Goal: Task Accomplishment & Management: Manage account settings

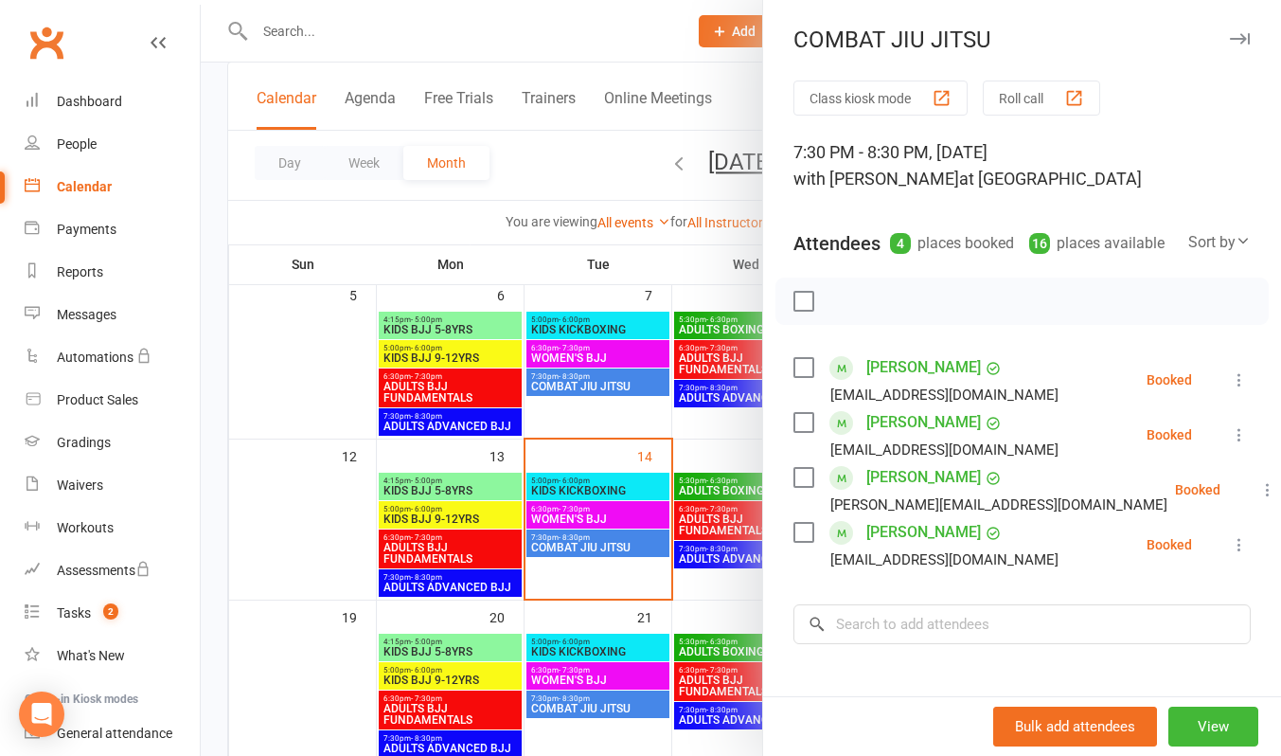
click at [448, 31] on div at bounding box center [741, 378] width 1080 height 756
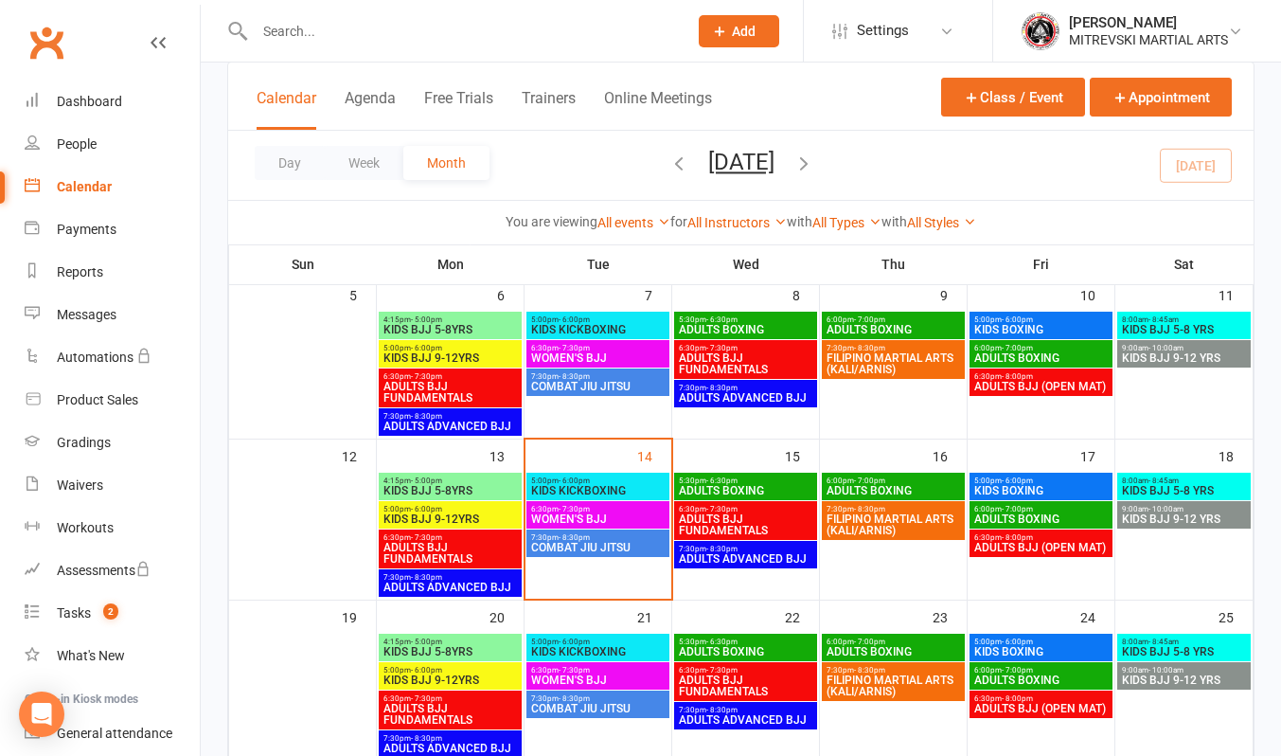
click at [364, 24] on input "text" at bounding box center [461, 31] width 425 height 27
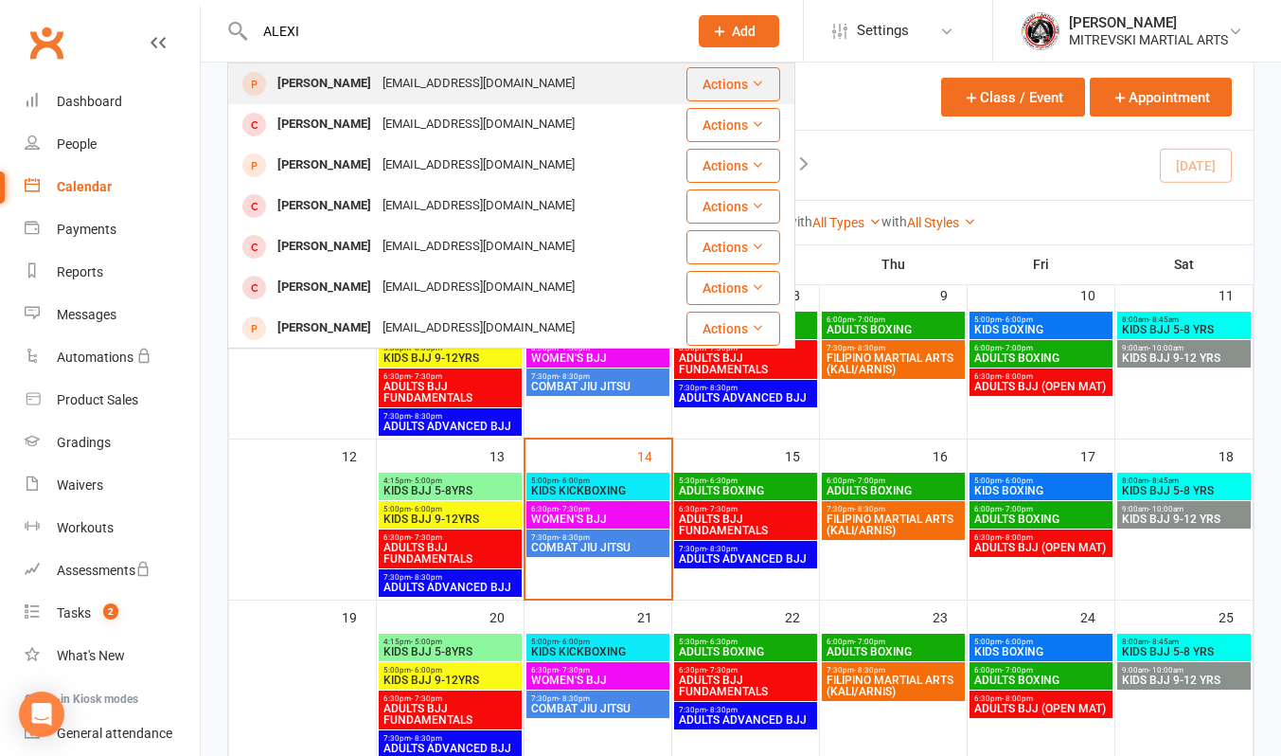
type input "ALEXI"
click at [352, 85] on div "[PERSON_NAME]" at bounding box center [324, 83] width 105 height 27
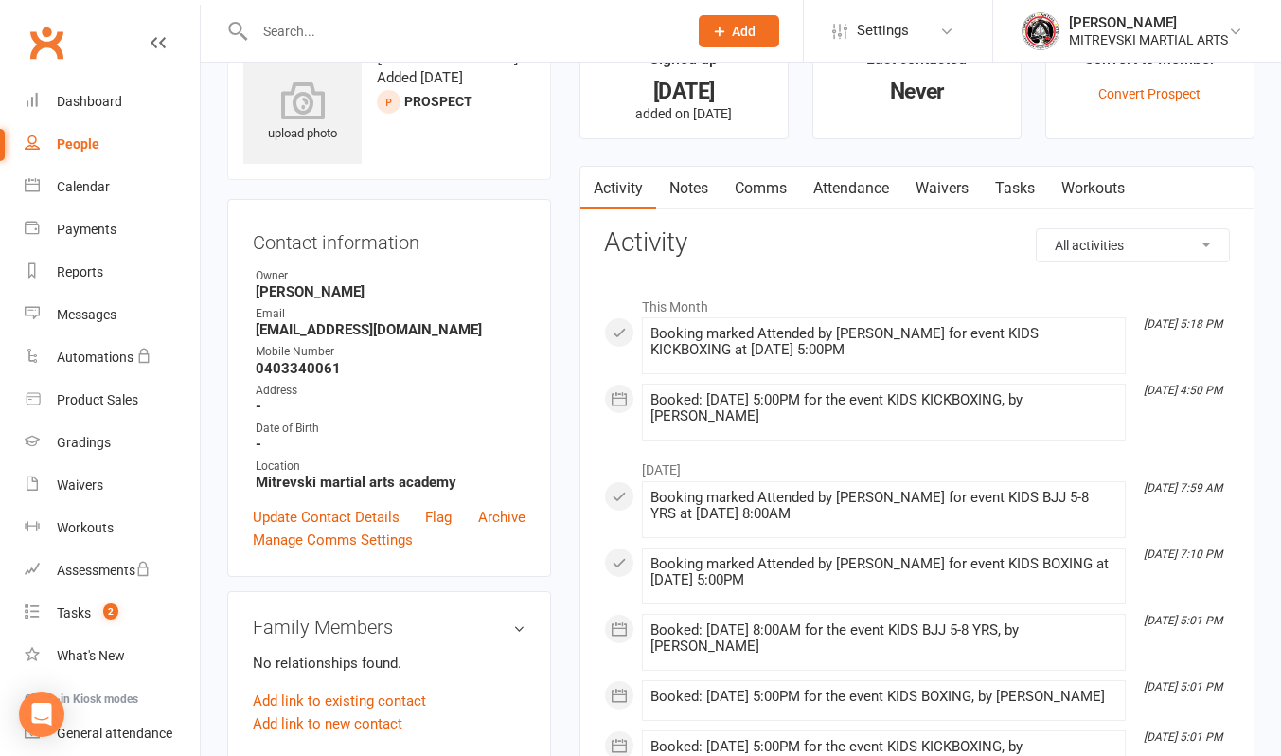
scroll to position [95, 0]
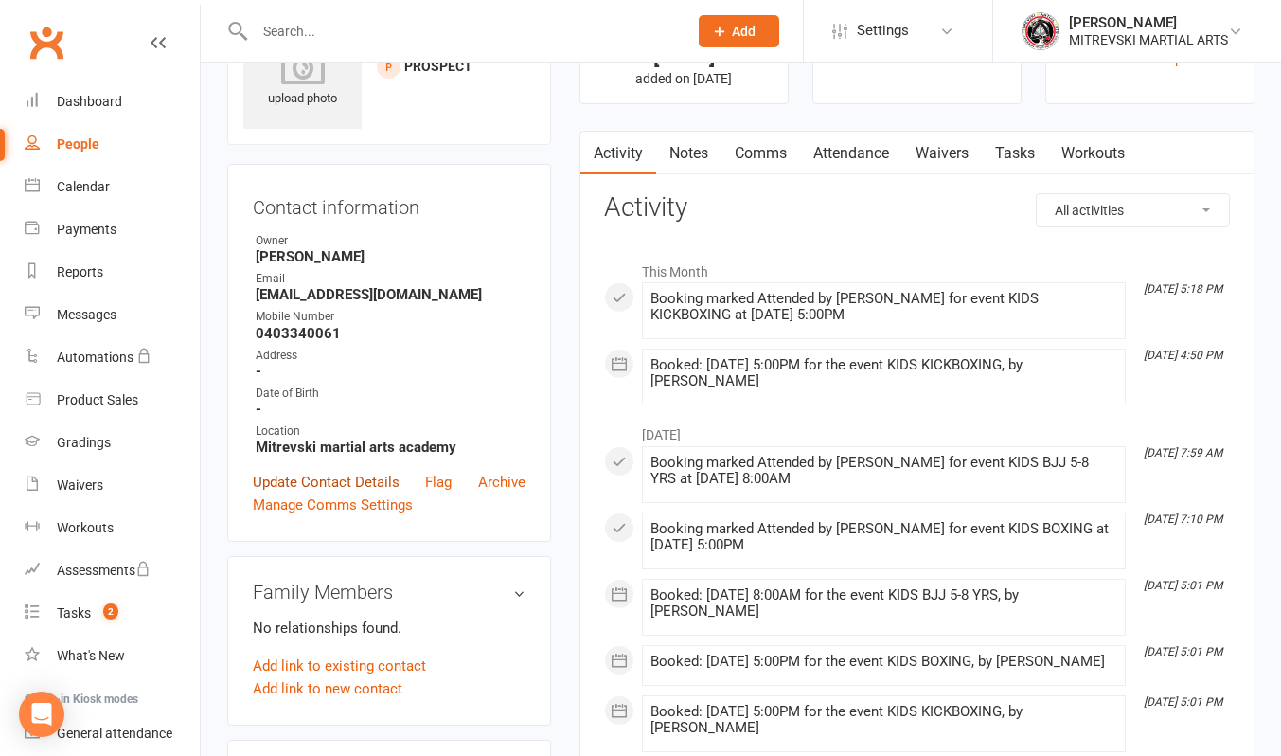
click at [369, 489] on link "Update Contact Details" at bounding box center [326, 482] width 147 height 23
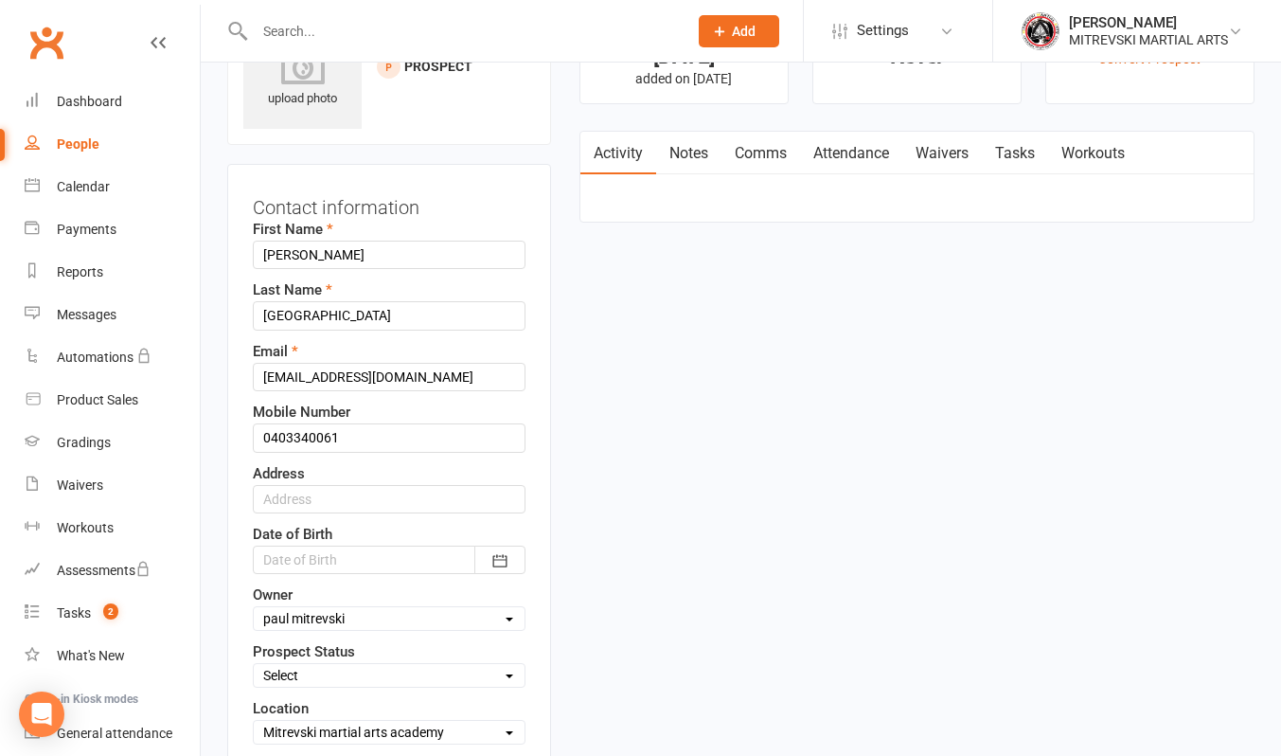
scroll to position [89, 0]
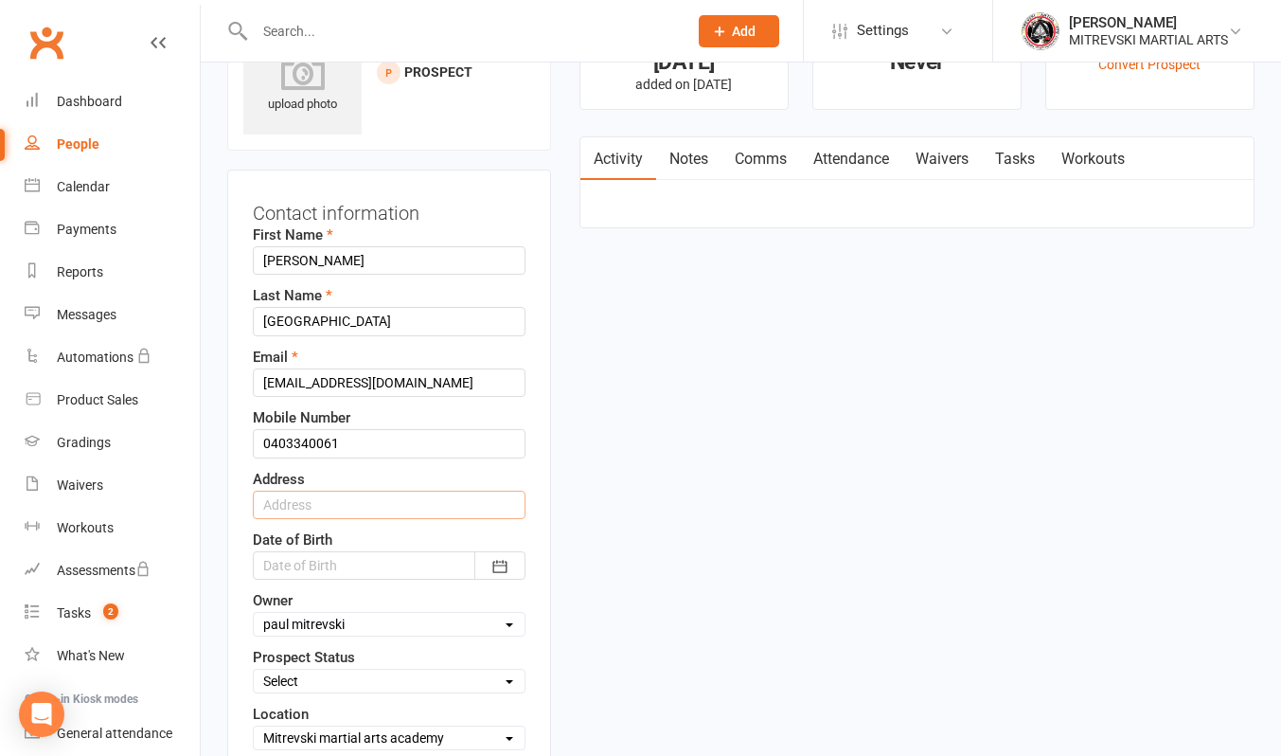
click at [362, 501] on input "text" at bounding box center [389, 504] width 273 height 28
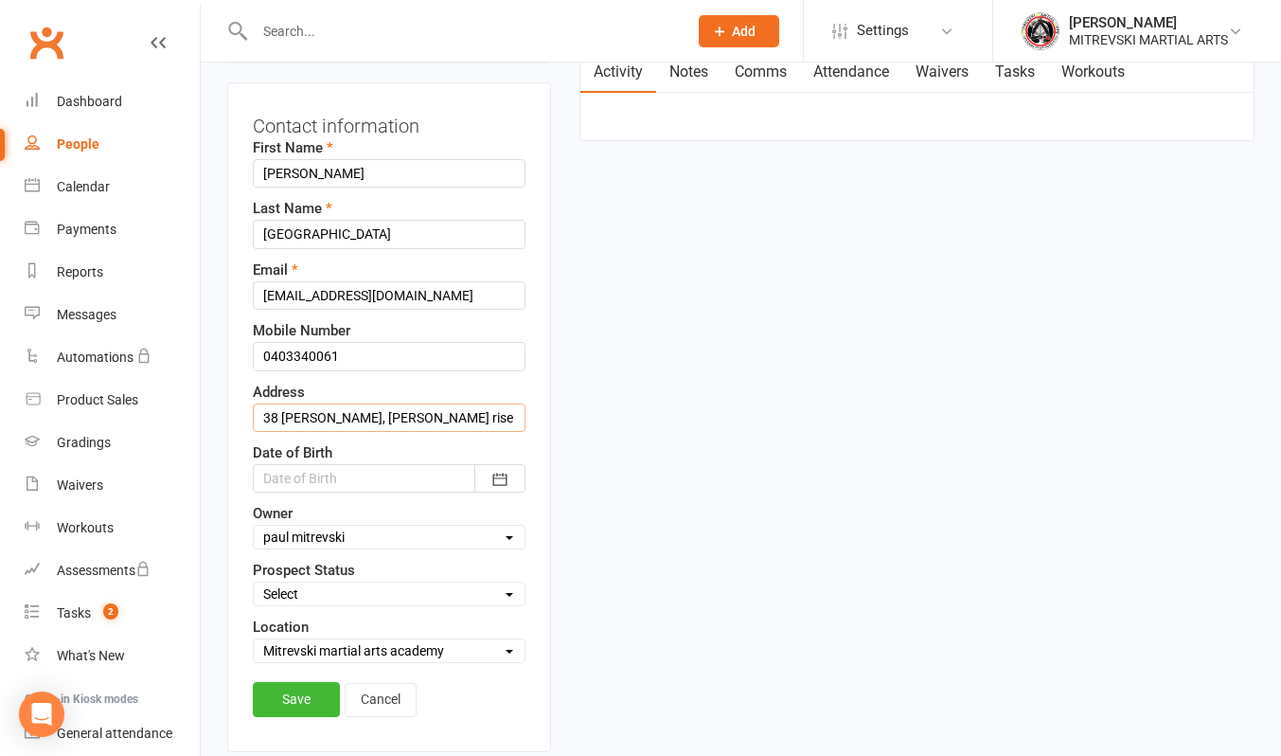
scroll to position [373, 0]
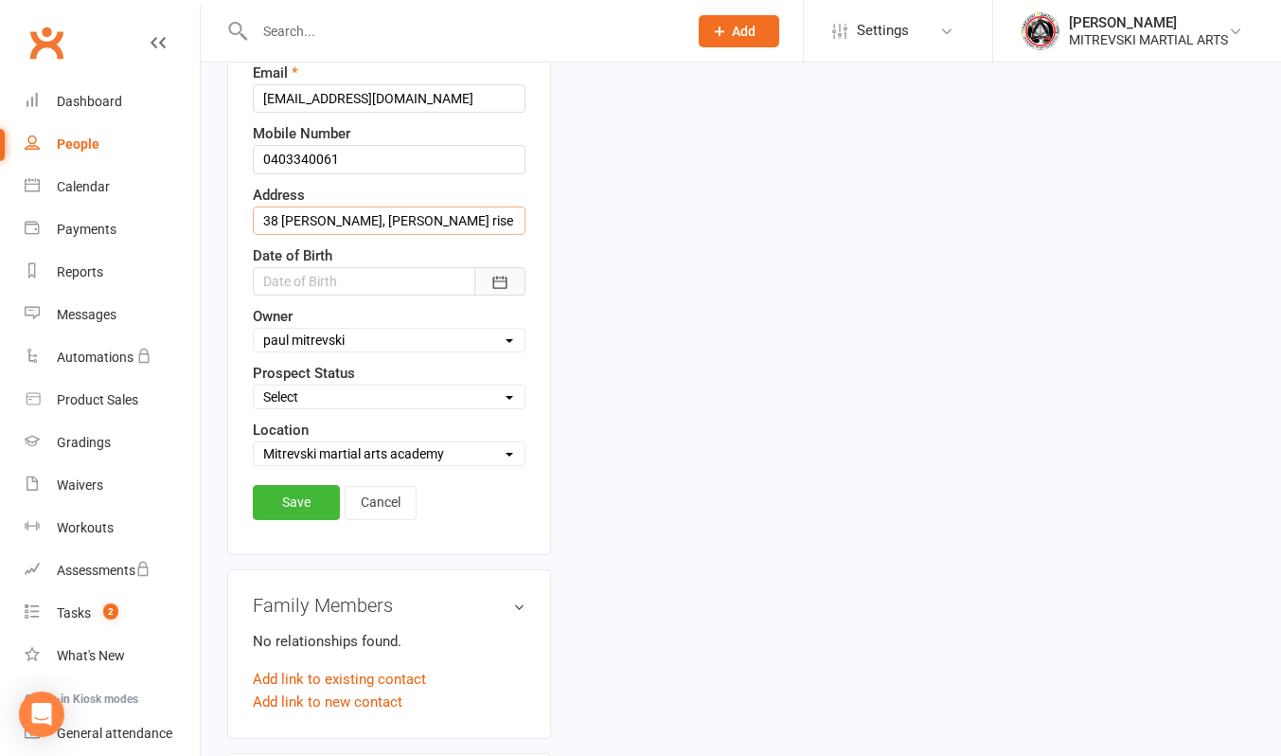
type input "38 [PERSON_NAME], [PERSON_NAME] rise"
click at [493, 281] on icon "button" at bounding box center [499, 282] width 14 height 12
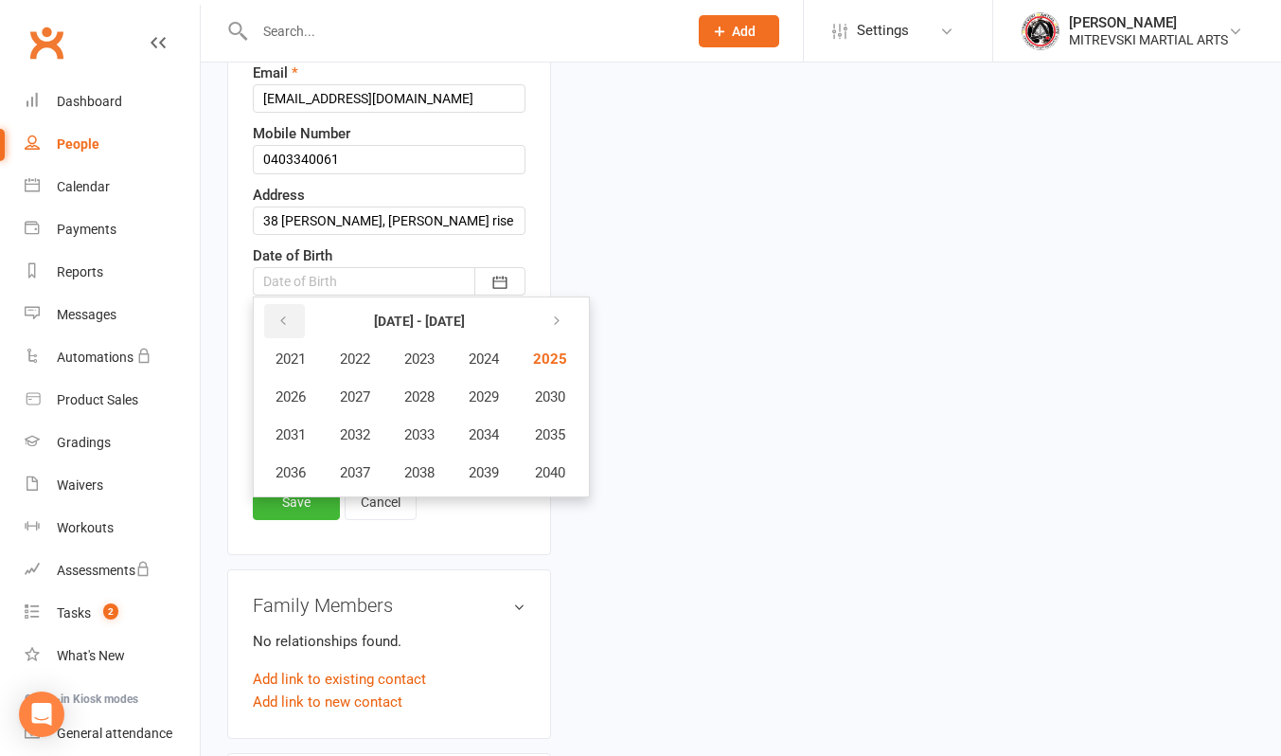
click at [277, 321] on icon "button" at bounding box center [282, 320] width 13 height 15
click at [493, 475] on span "2019" at bounding box center [484, 472] width 30 height 17
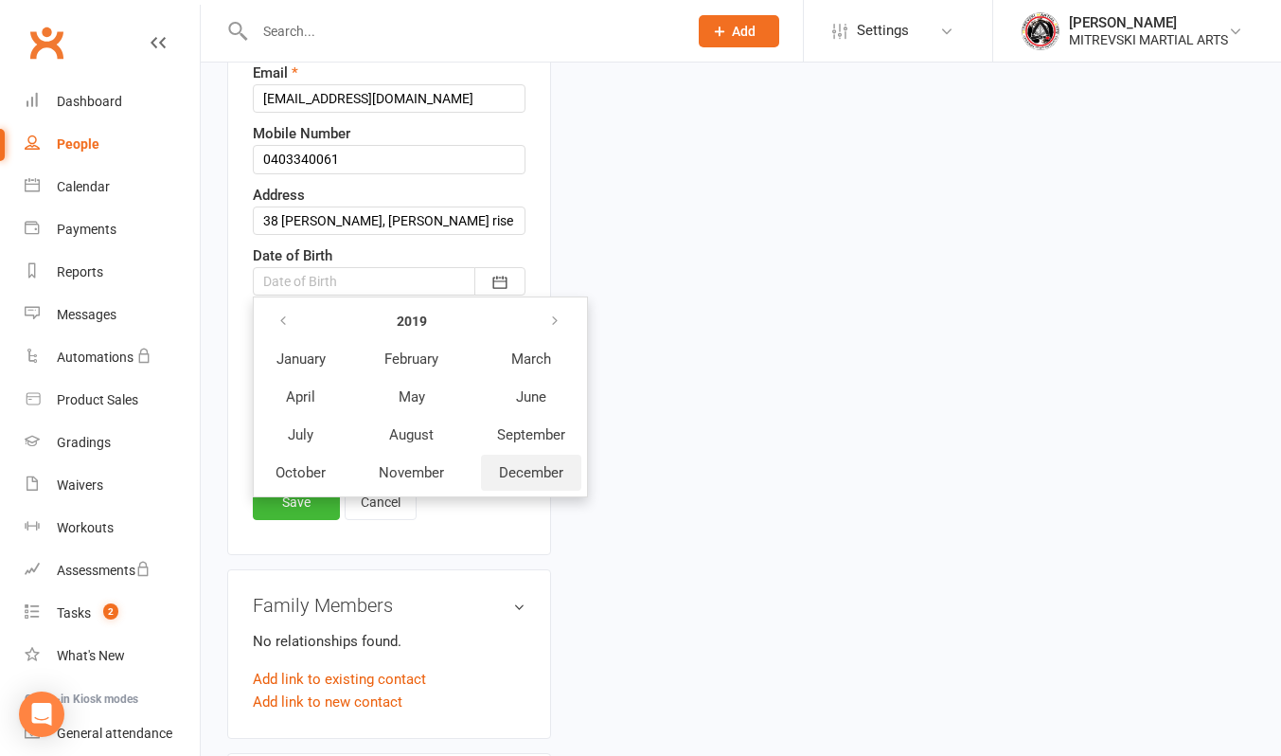
click at [535, 472] on span "December" at bounding box center [531, 472] width 64 height 17
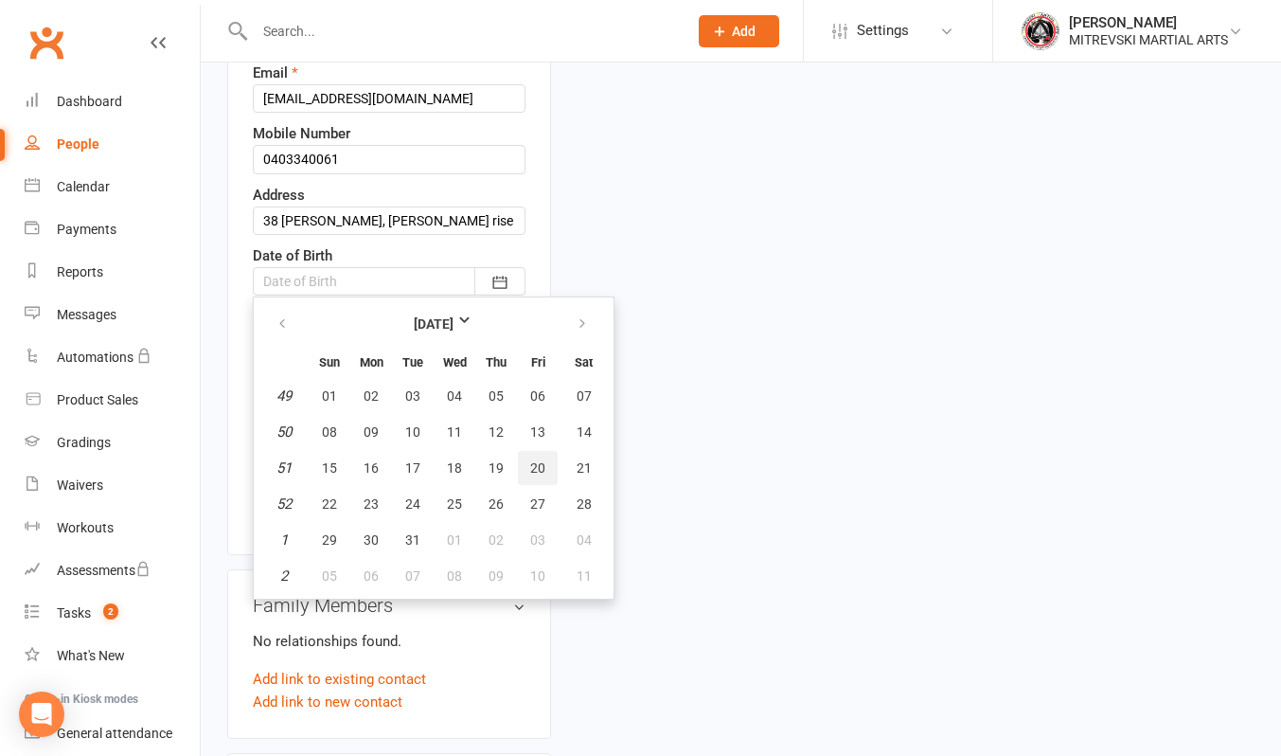
click at [544, 468] on button "20" at bounding box center [538, 468] width 40 height 34
type input "[DATE]"
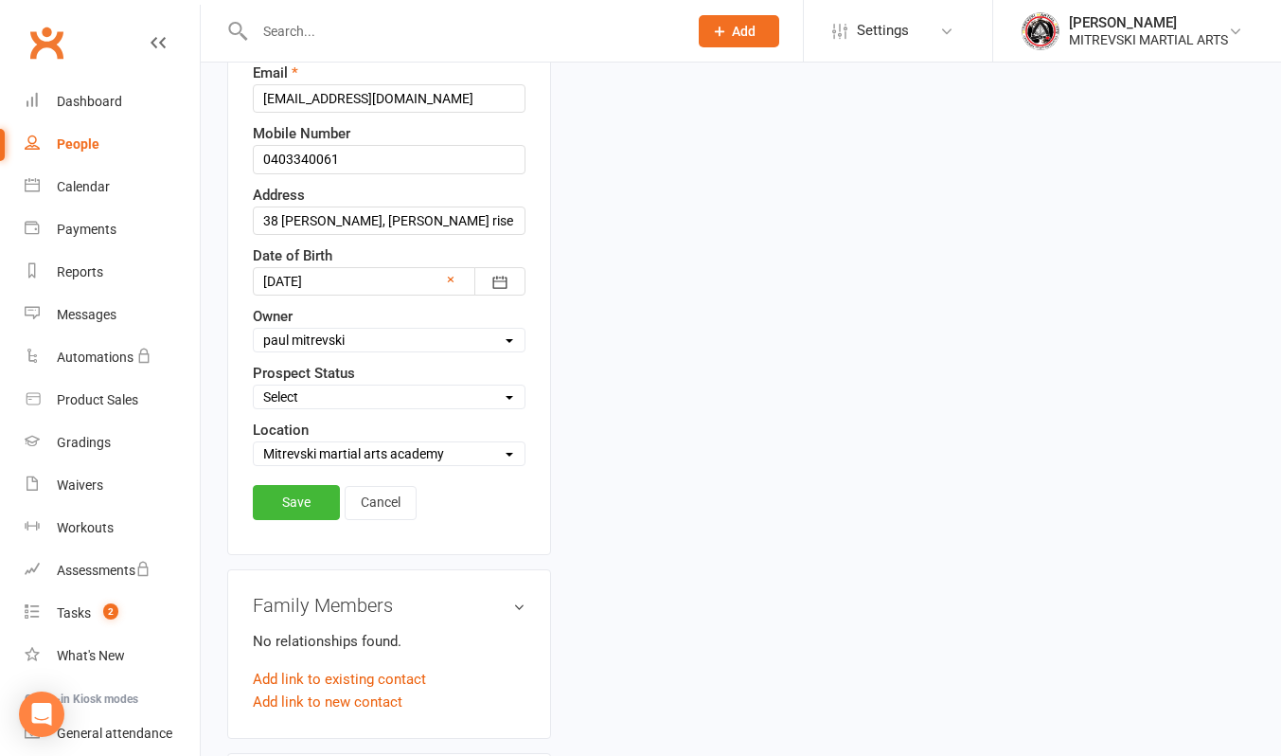
click at [340, 400] on select "Select Initial Contact Follow-up Call Follow-up Email Almost Ready Not Ready No…" at bounding box center [389, 396] width 271 height 21
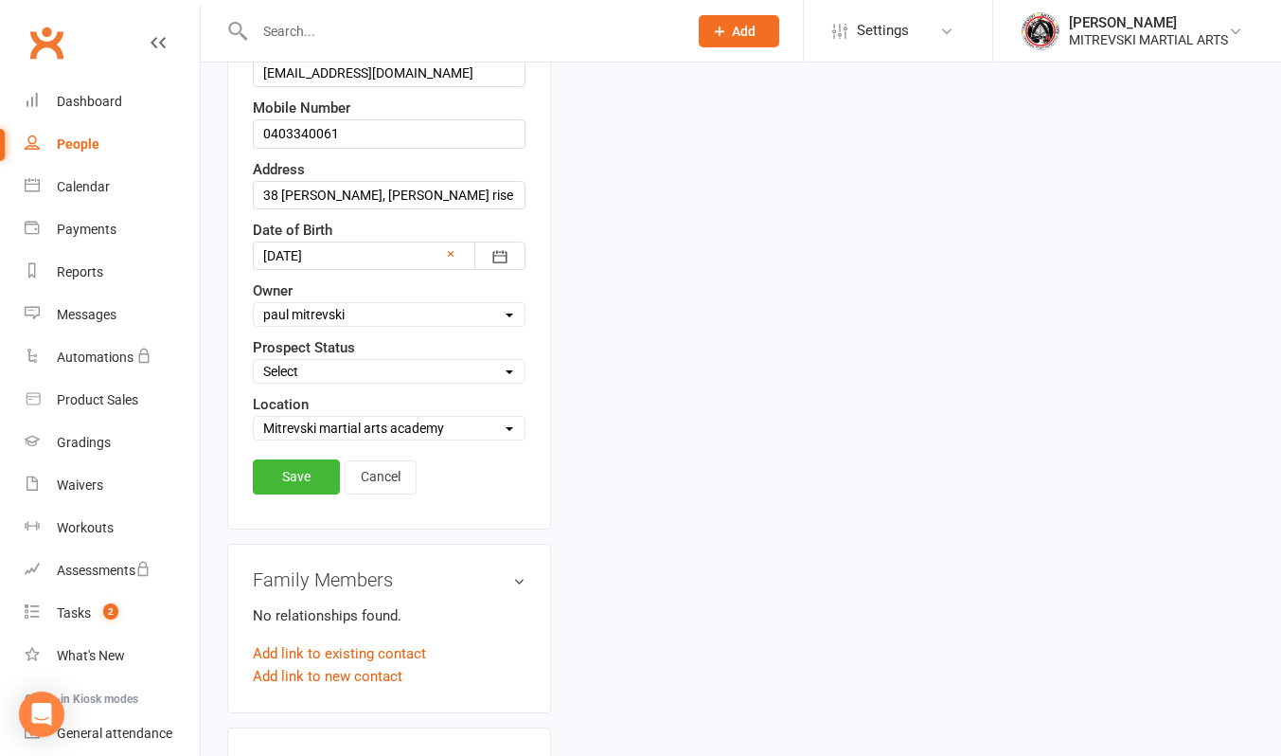
scroll to position [473, 0]
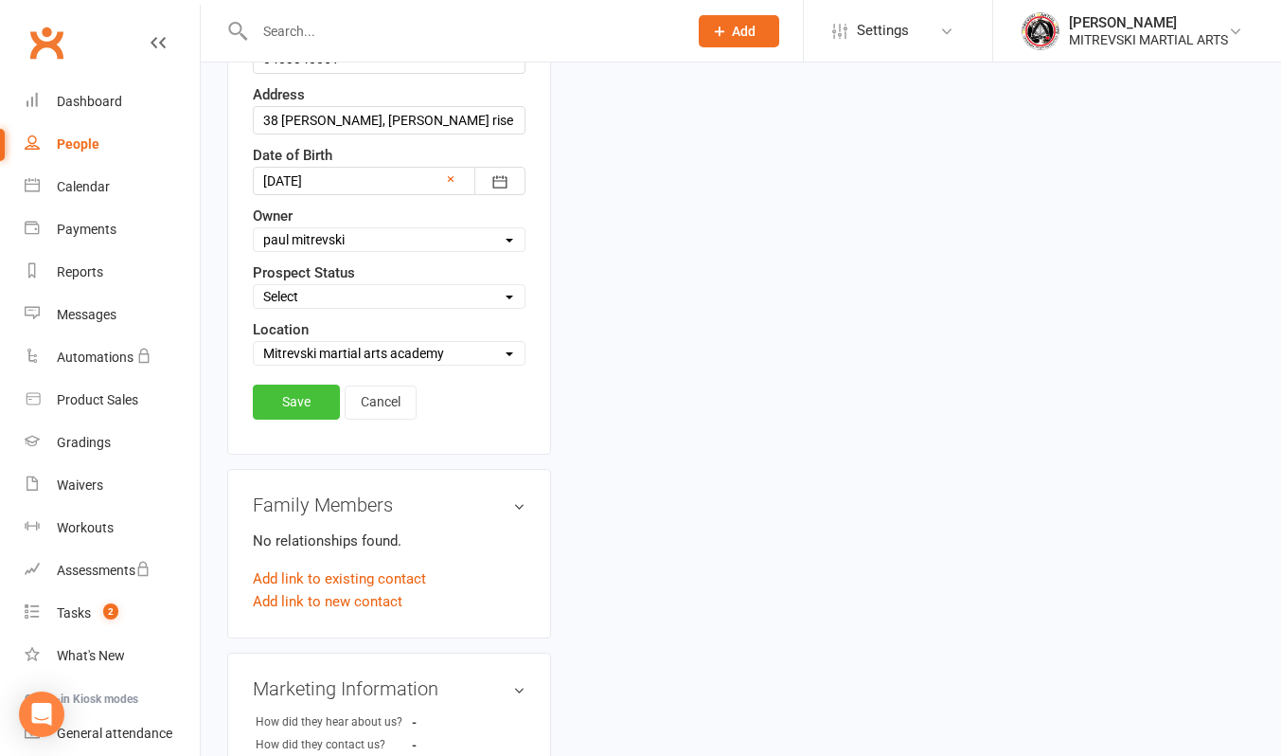
click at [299, 390] on link "Save" at bounding box center [296, 401] width 87 height 34
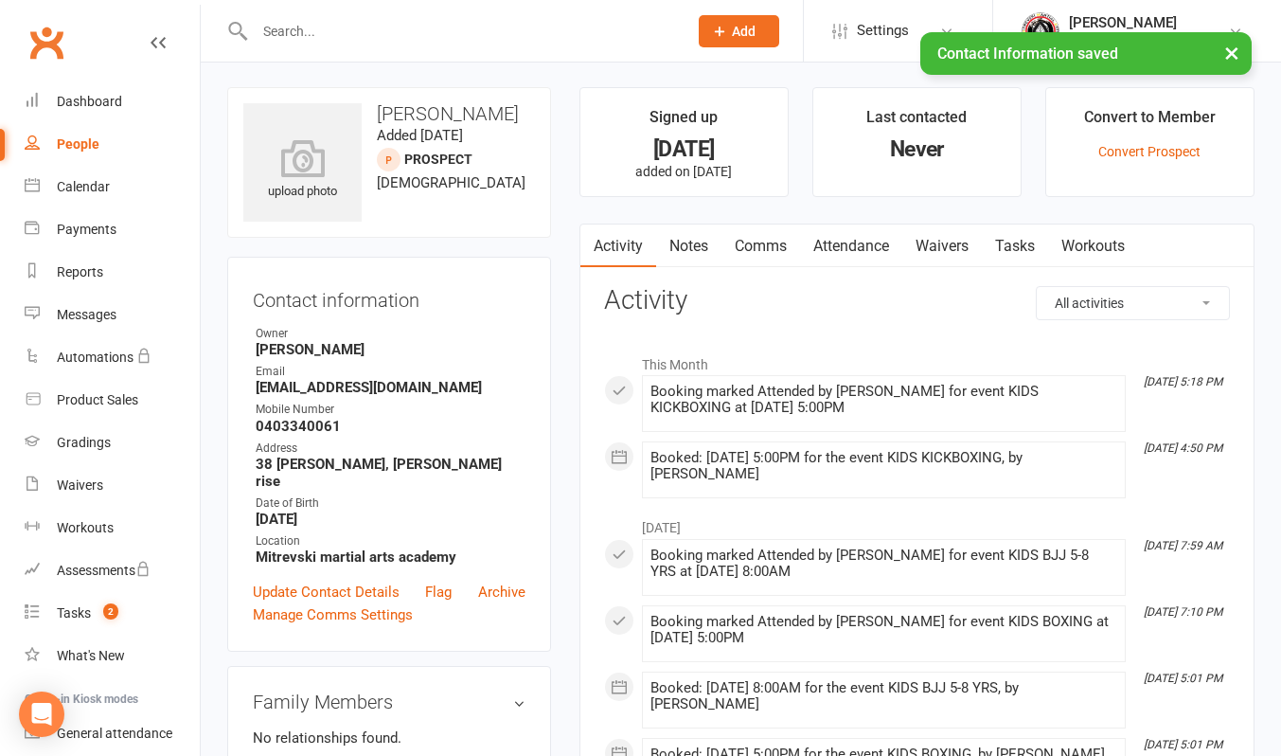
scroll to position [0, 0]
click at [1116, 151] on link "Convert Prospect" at bounding box center [1149, 153] width 102 height 15
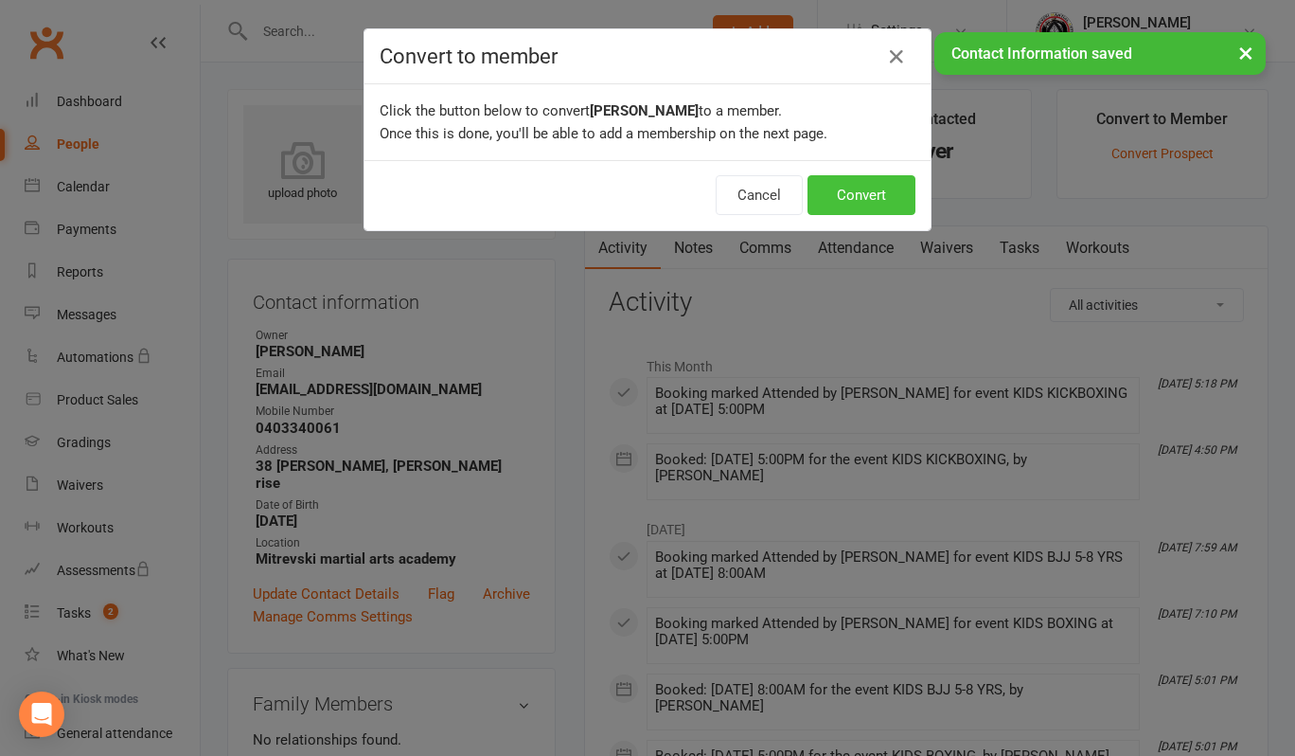
click at [867, 194] on button "Convert" at bounding box center [862, 195] width 108 height 40
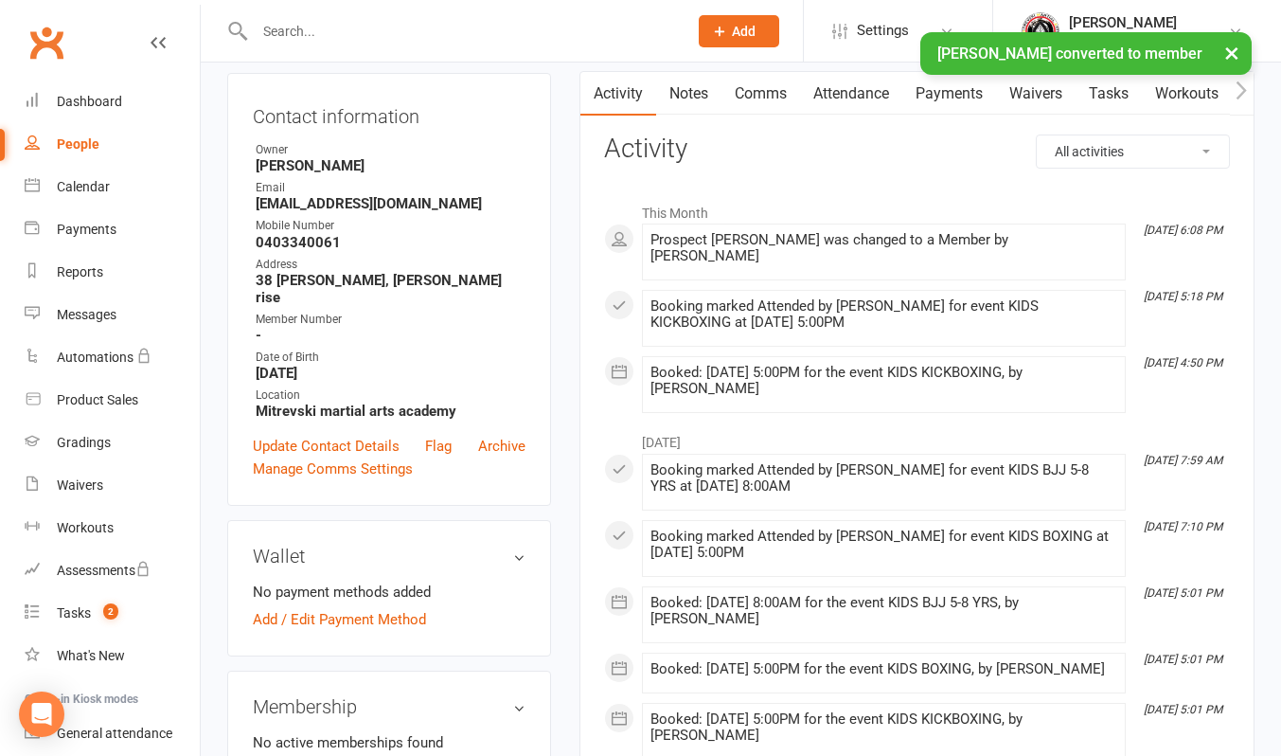
scroll to position [189, 0]
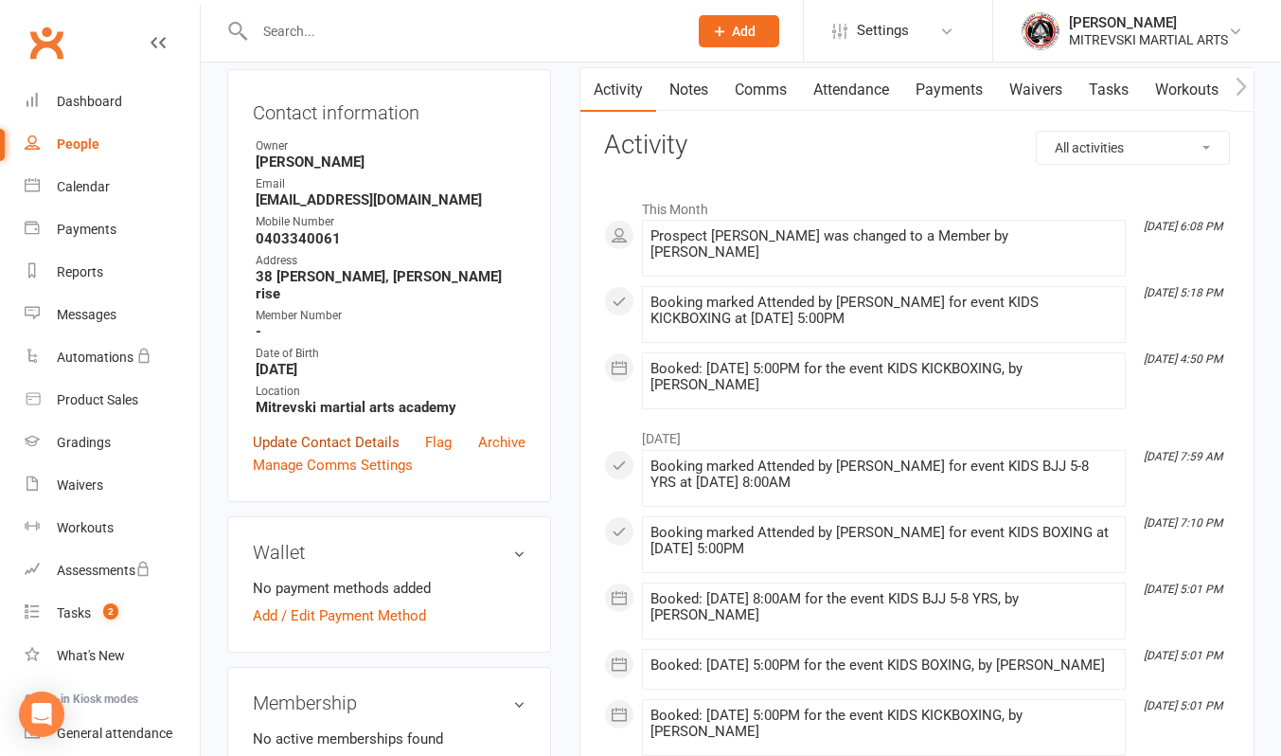
click at [331, 431] on link "Update Contact Details" at bounding box center [326, 442] width 147 height 23
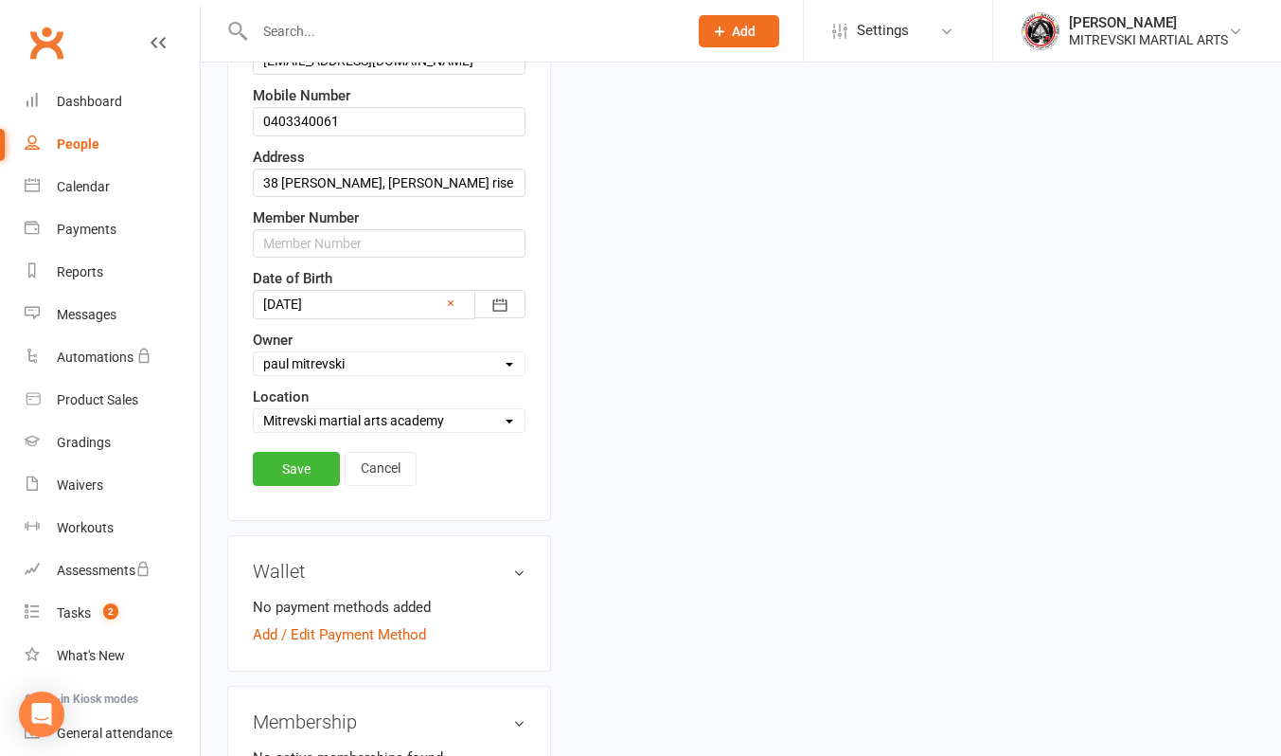
scroll to position [468, 0]
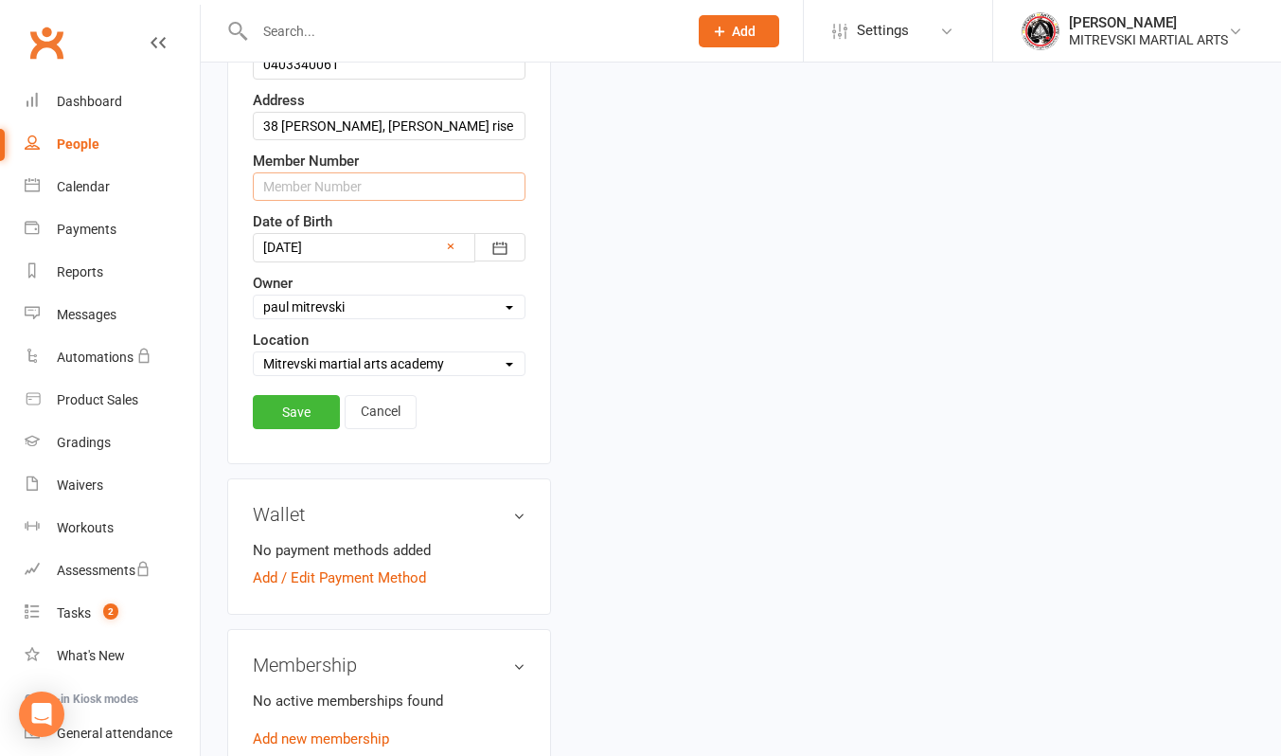
click at [314, 181] on input "text" at bounding box center [389, 186] width 273 height 28
type input "0356"
click at [306, 414] on link "Save" at bounding box center [296, 412] width 87 height 34
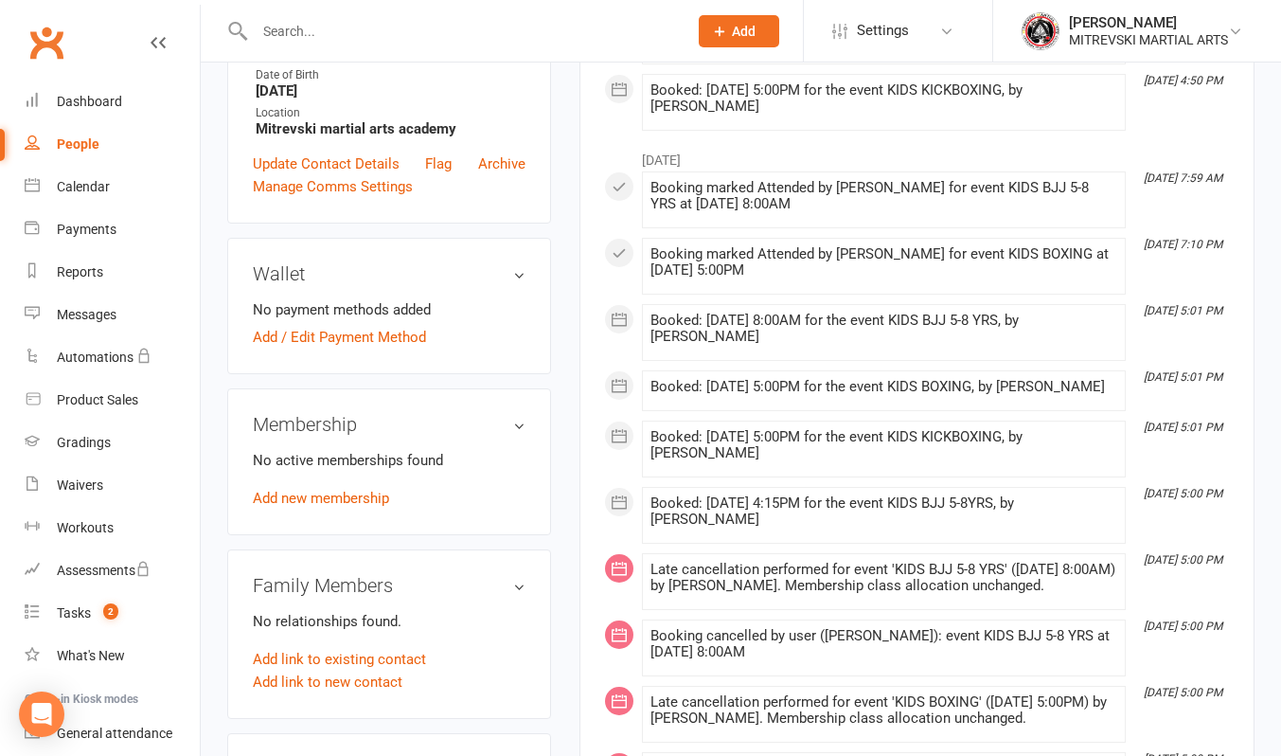
click at [371, 490] on link "Add new membership" at bounding box center [321, 498] width 136 height 17
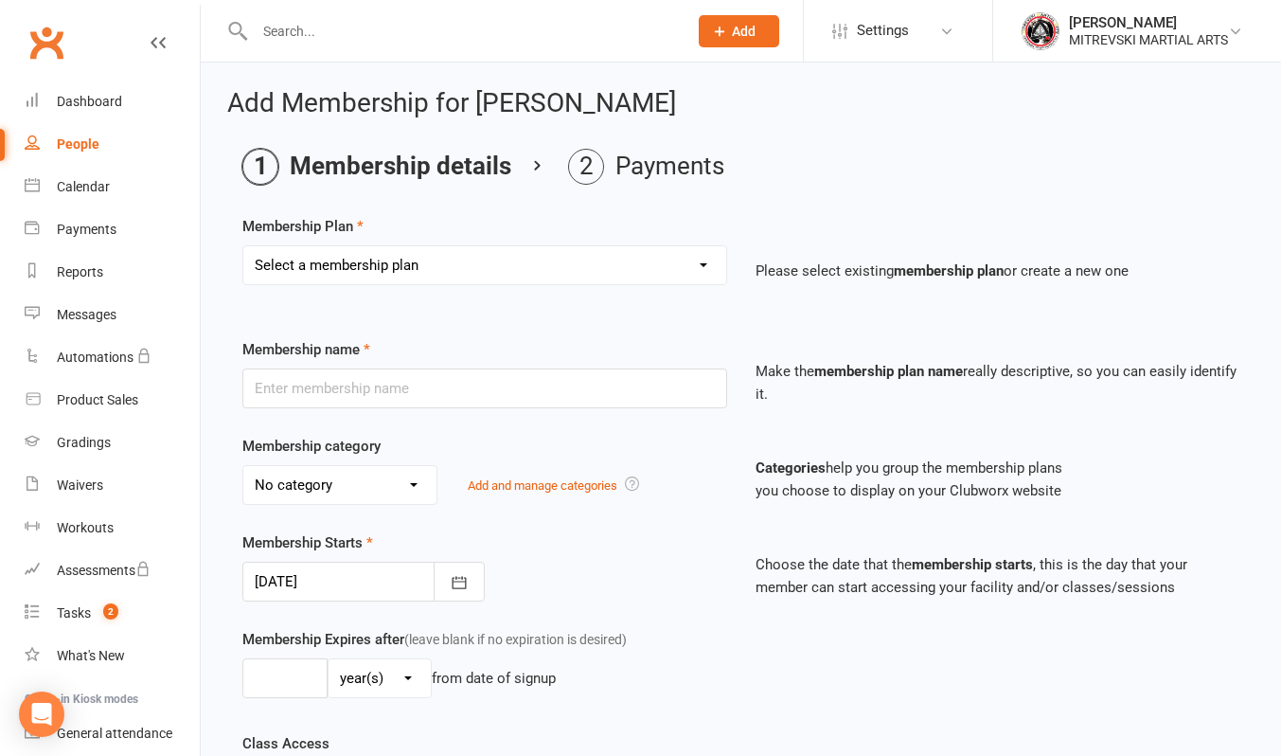
click at [451, 269] on select "Select a membership plan Create new Membership Plan KIDS BJJ Fundamentals BOXIN…" at bounding box center [484, 265] width 483 height 38
select select "16"
click at [243, 246] on select "Select a membership plan Create new Membership Plan KIDS BJJ Fundamentals BOXIN…" at bounding box center [484, 265] width 483 height 38
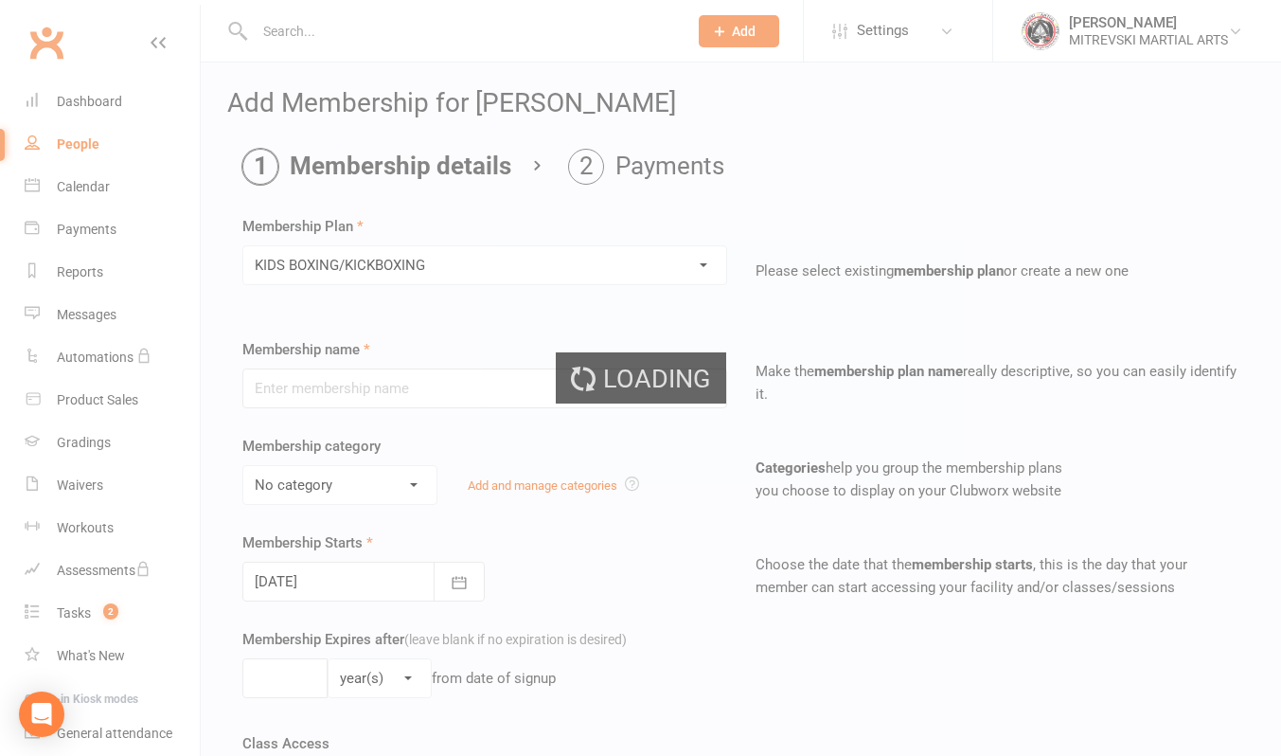
type input "KIDS BOXING/KICKBOXING"
select select "3"
type input "0"
type input "3"
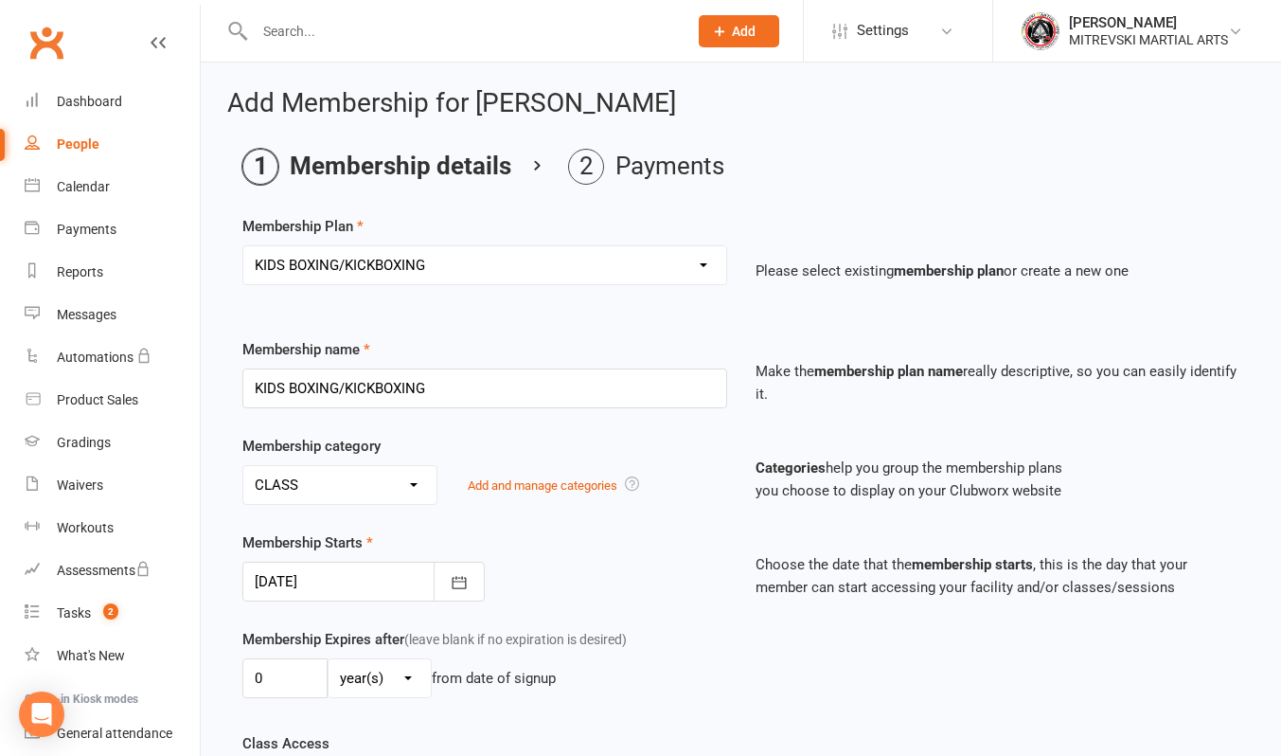
scroll to position [189, 0]
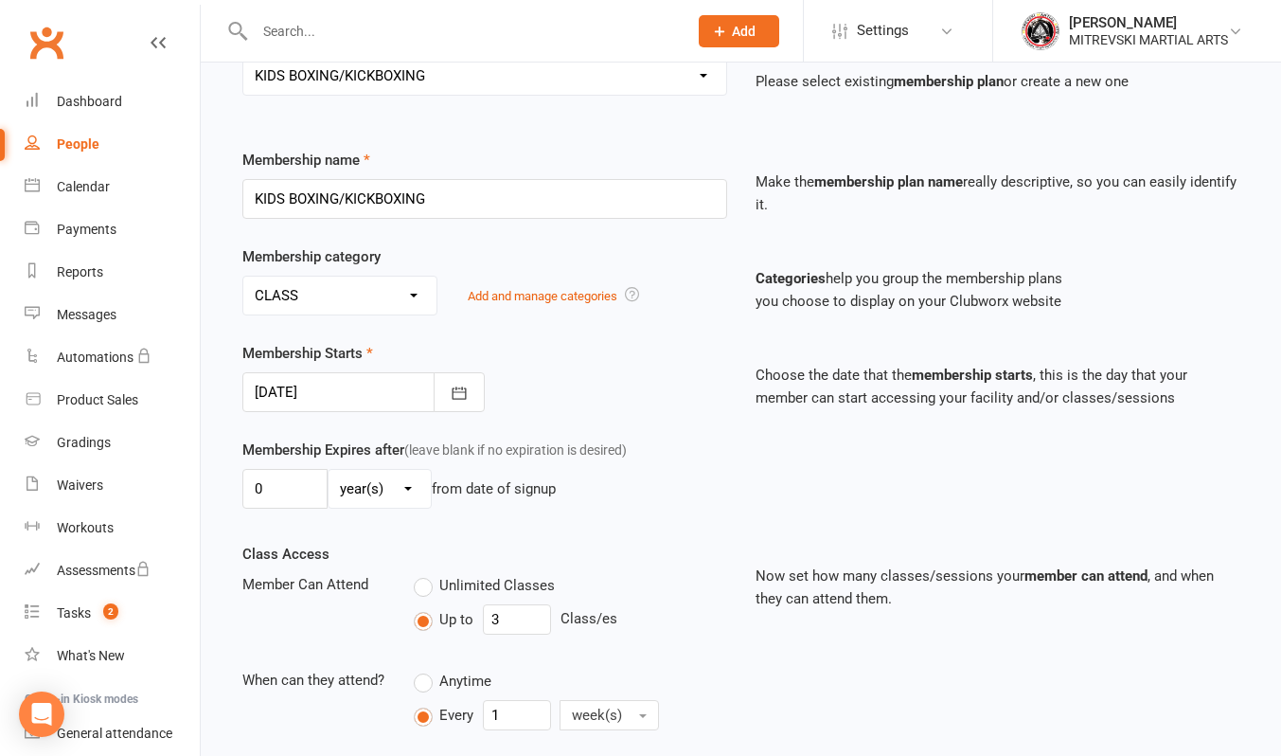
click at [407, 303] on select "No category ALL CLASSES ALL EVENING CLASSES CASUAL CLASS" at bounding box center [339, 295] width 193 height 38
select select "0"
click at [243, 276] on select "No category ALL CLASSES ALL EVENING CLASSES CASUAL CLASS" at bounding box center [339, 295] width 193 height 38
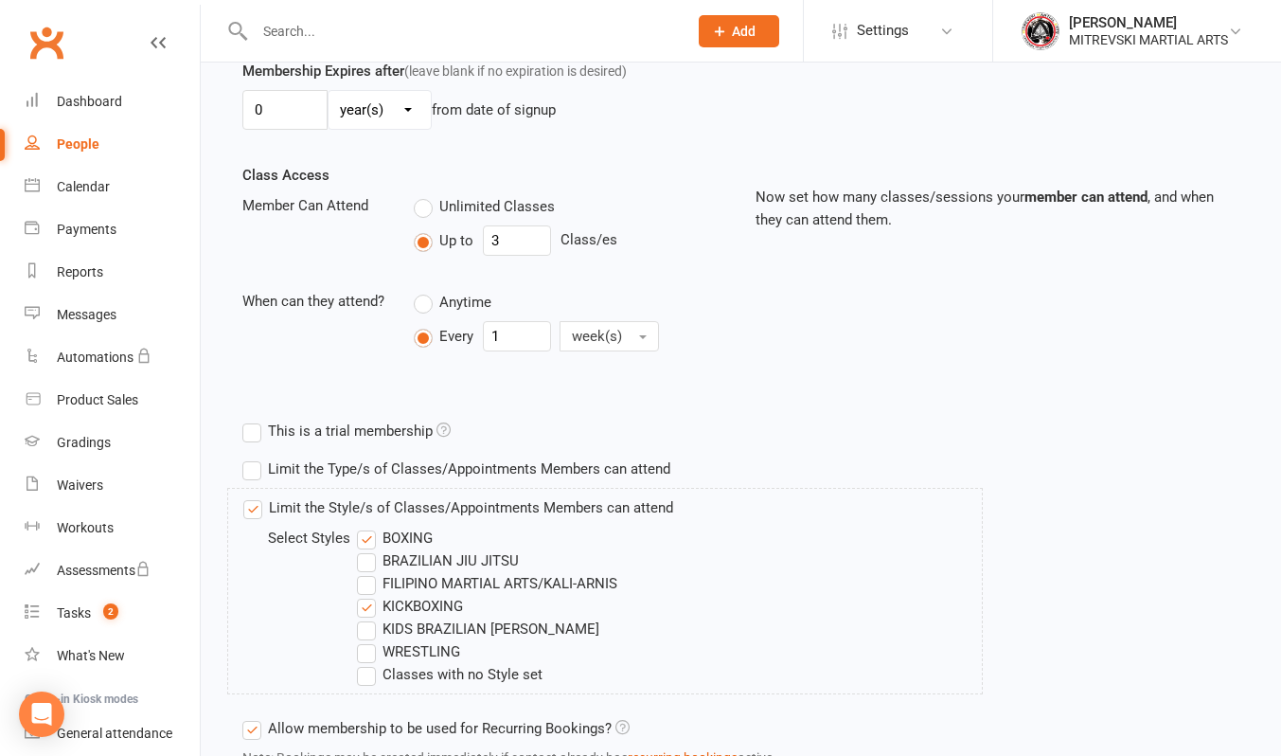
scroll to position [757, 0]
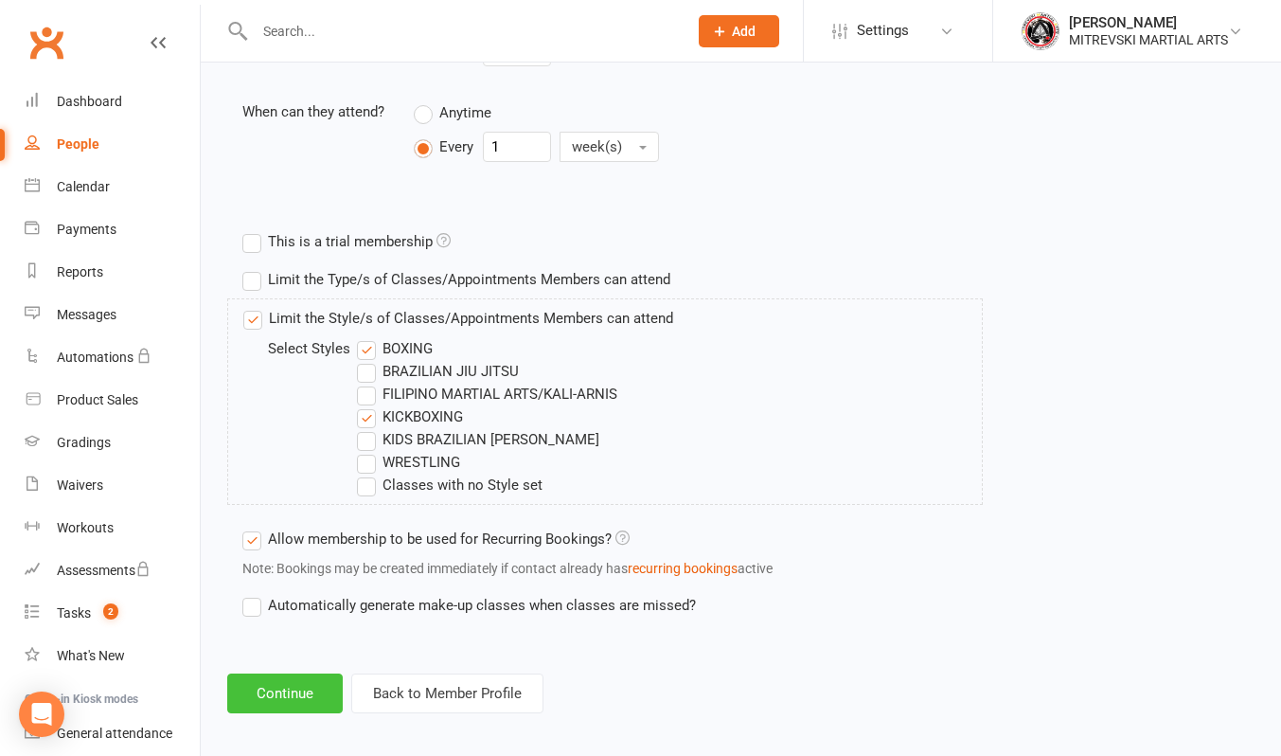
click at [294, 694] on button "Continue" at bounding box center [285, 693] width 116 height 40
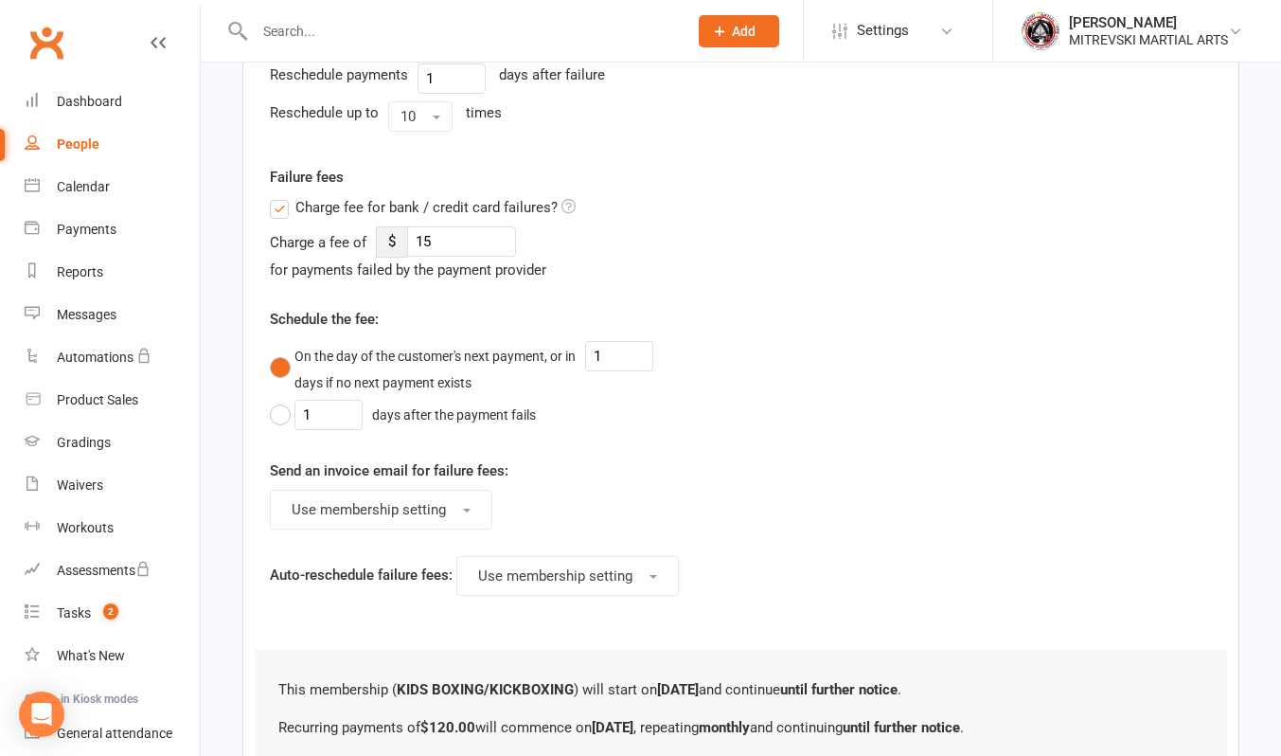
scroll to position [0, 0]
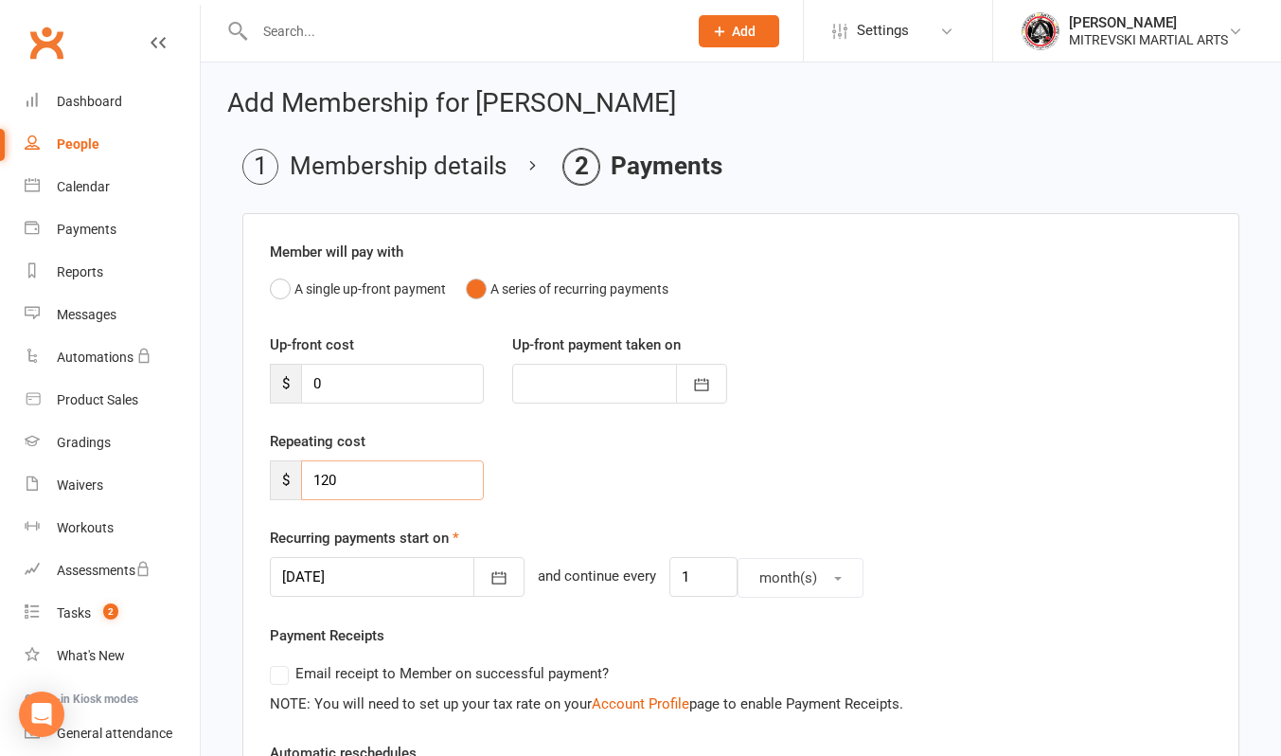
click at [371, 479] on input "120" at bounding box center [392, 480] width 183 height 40
type input "1"
type input "78.5"
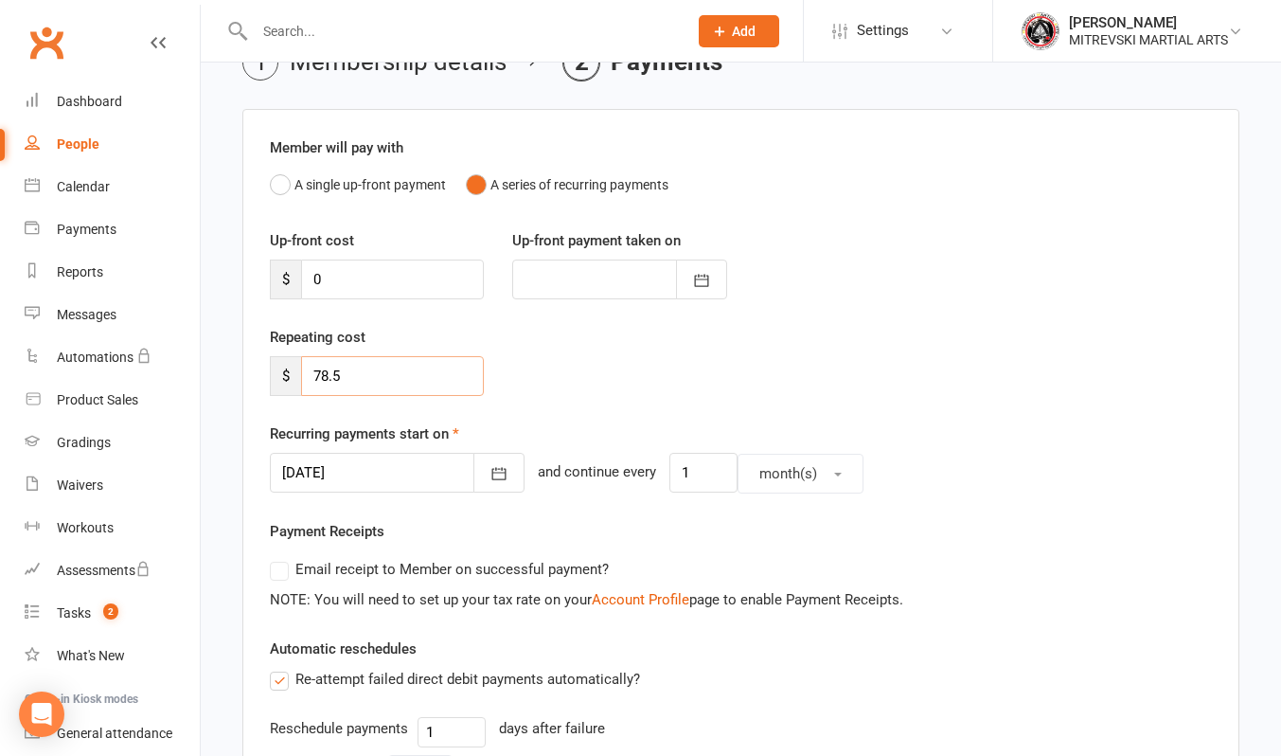
scroll to position [189, 0]
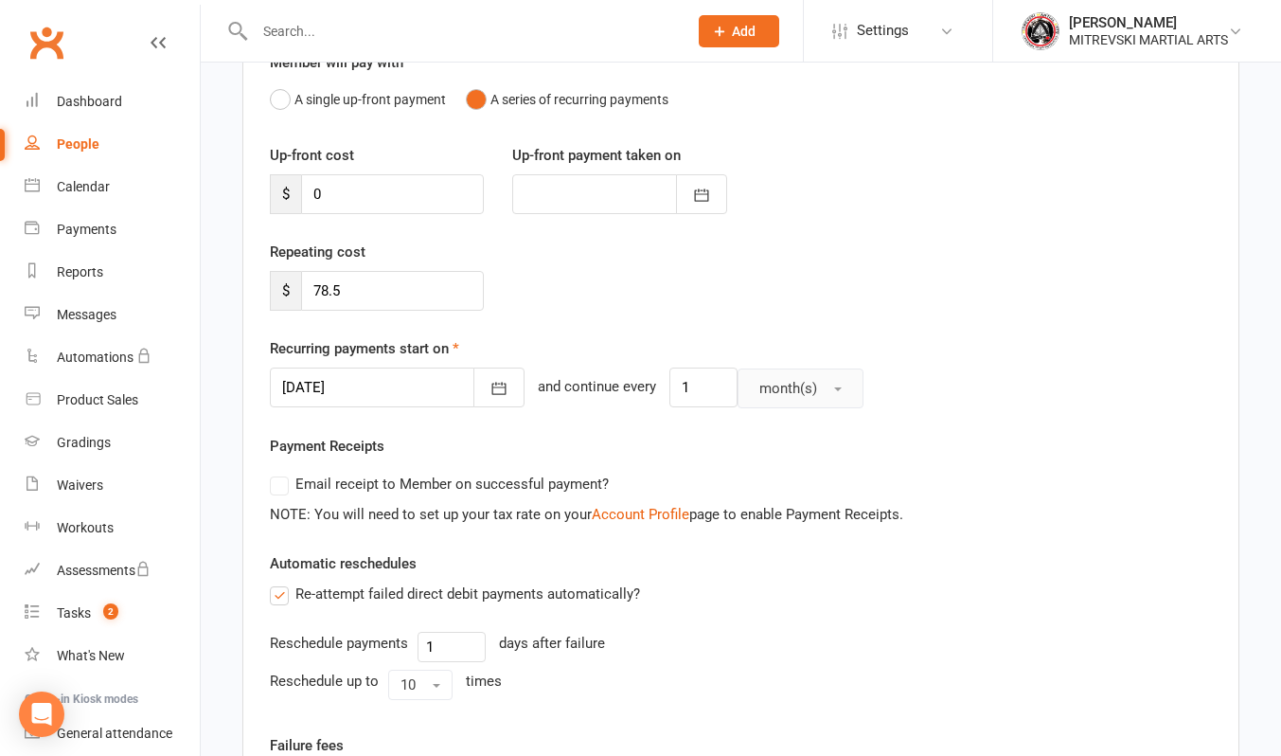
click at [807, 387] on button "month(s)" at bounding box center [801, 388] width 126 height 40
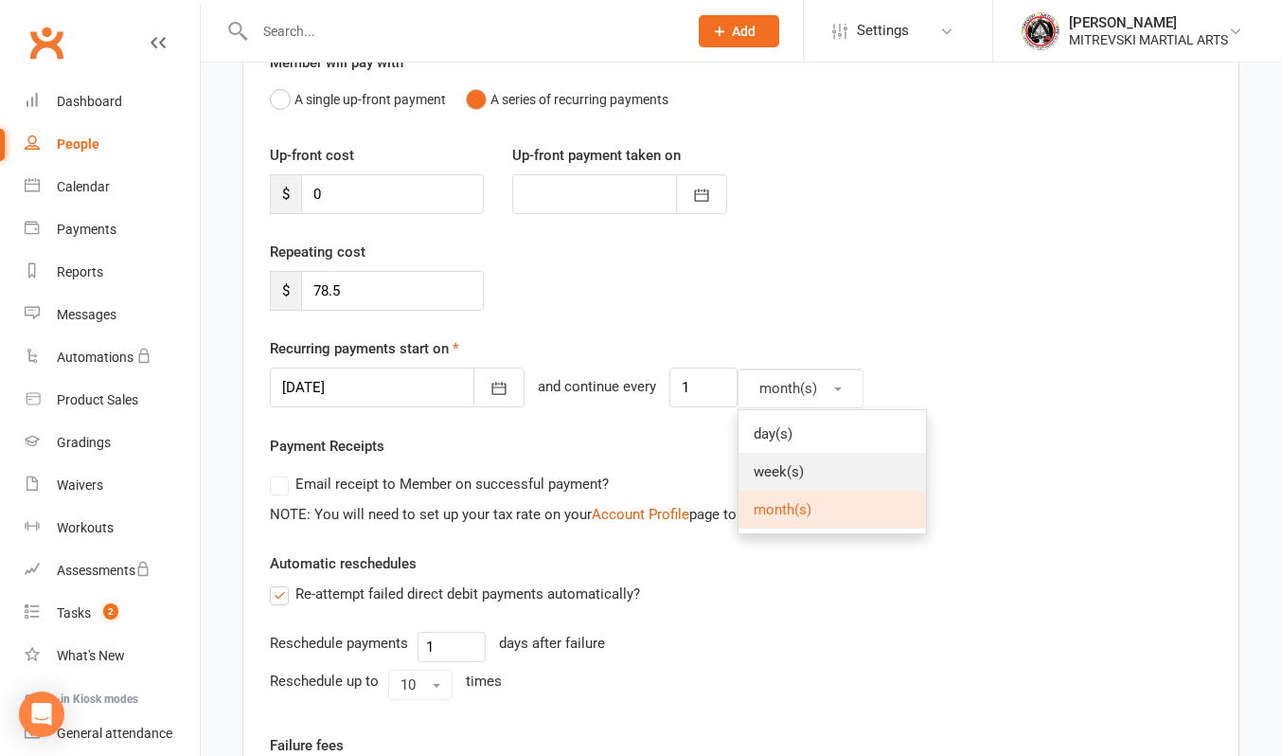
click at [786, 470] on link "week(s)" at bounding box center [832, 472] width 187 height 38
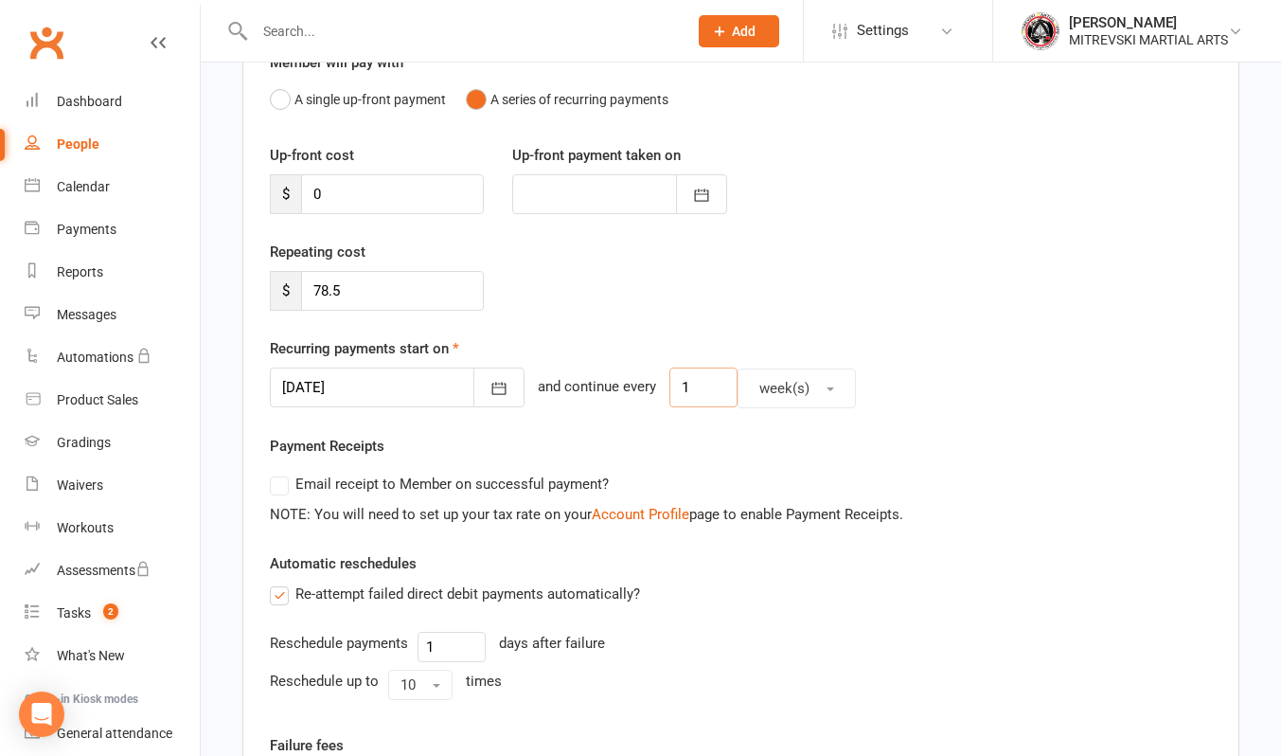
click at [684, 393] on input "1" at bounding box center [703, 387] width 68 height 40
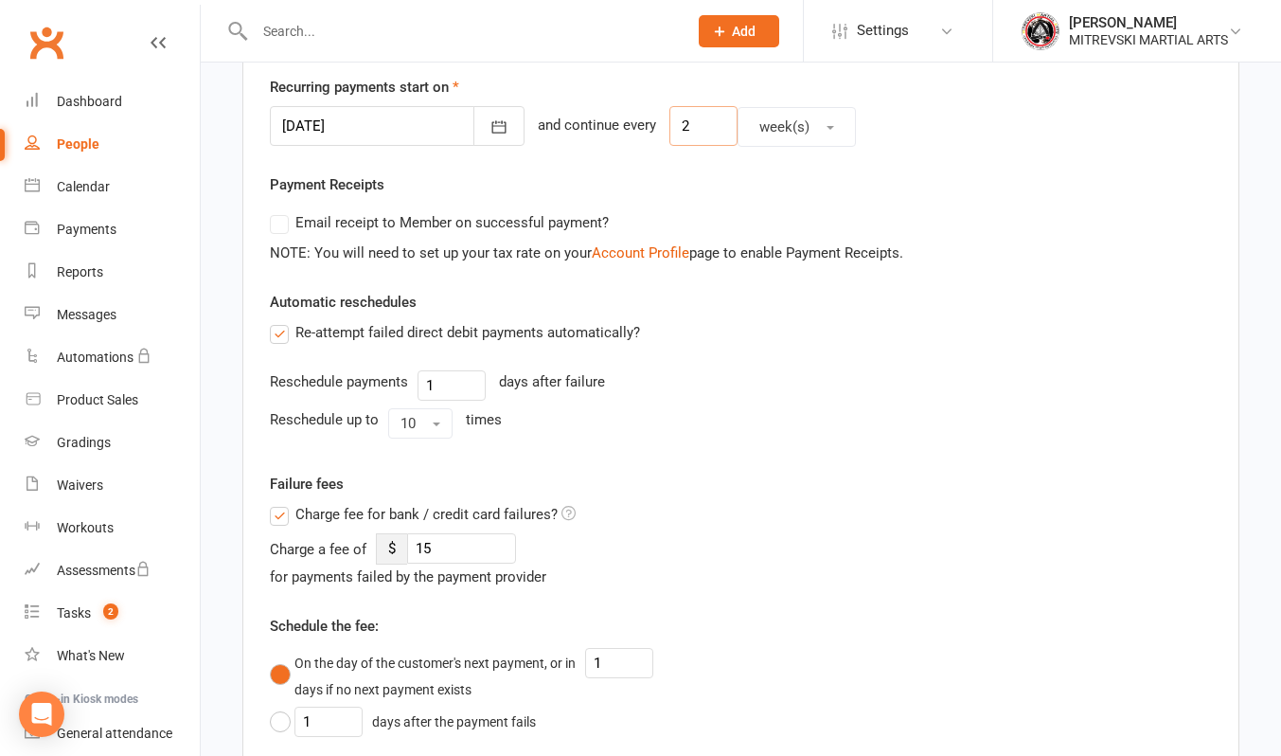
scroll to position [568, 0]
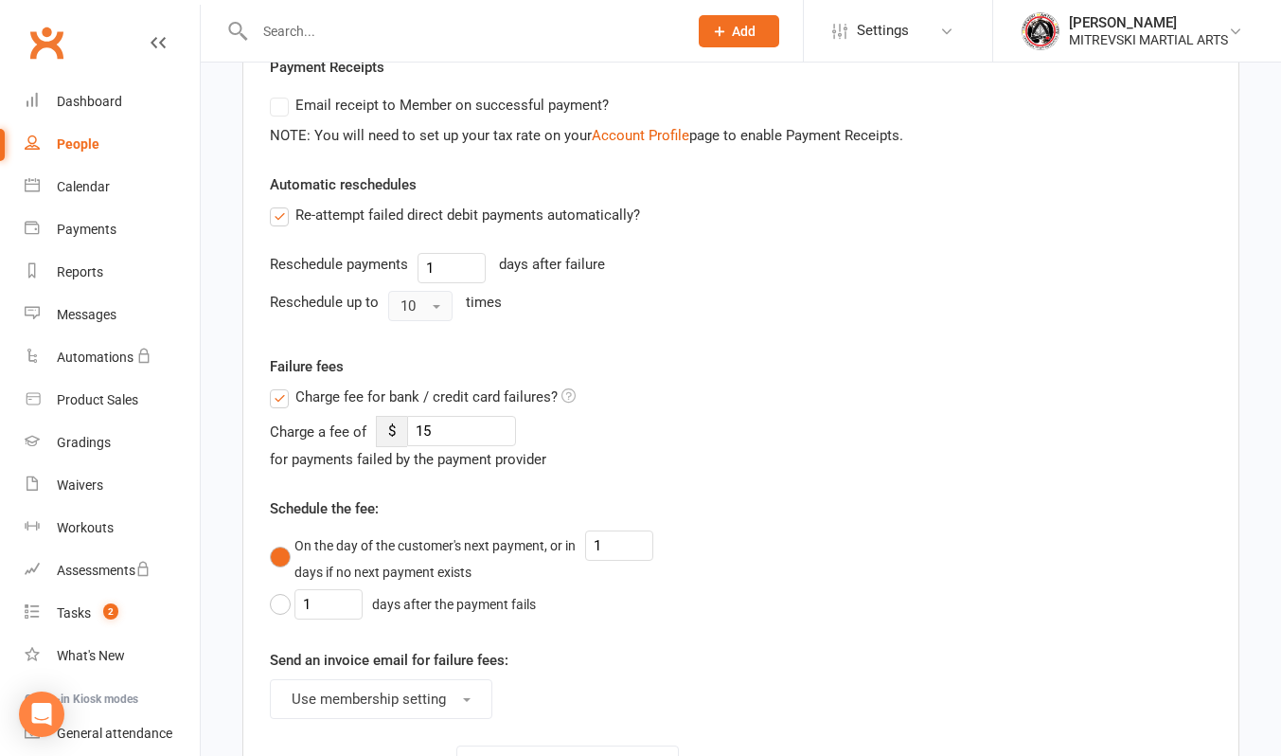
type input "2"
click at [434, 307] on span "button" at bounding box center [437, 307] width 8 height 4
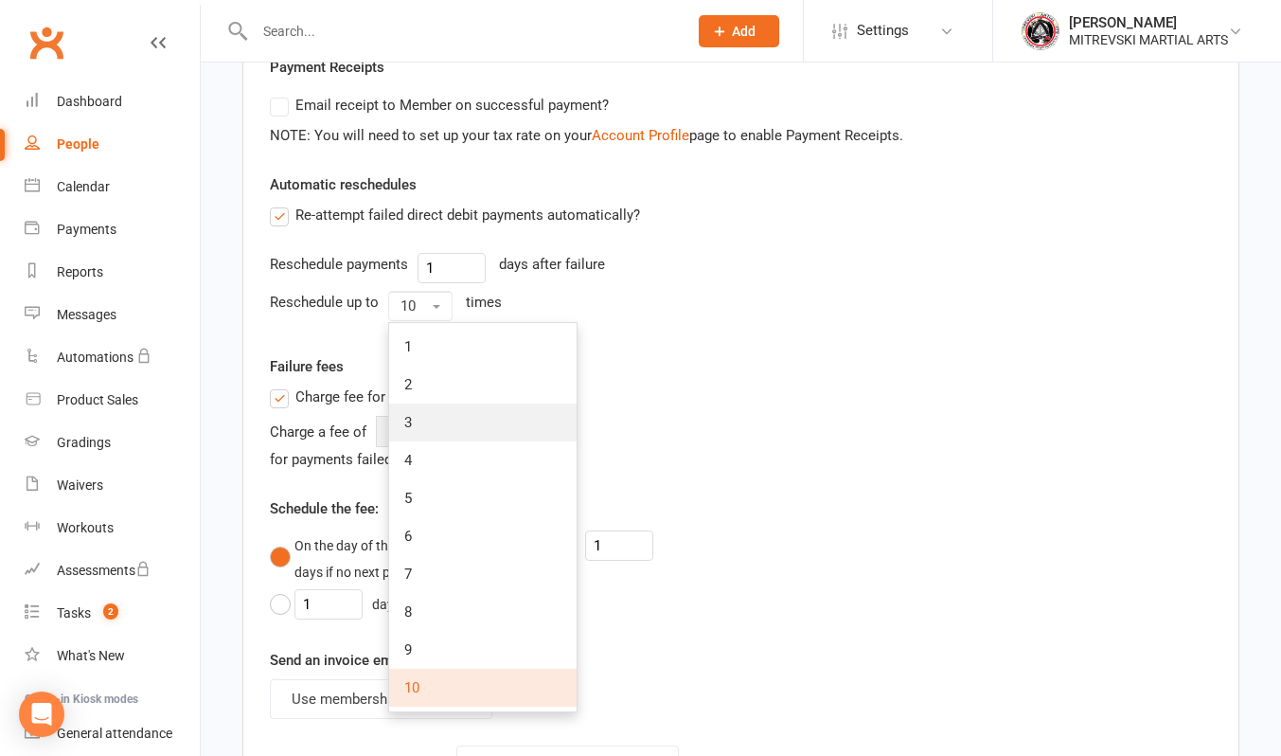
click at [417, 421] on link "3" at bounding box center [482, 422] width 187 height 38
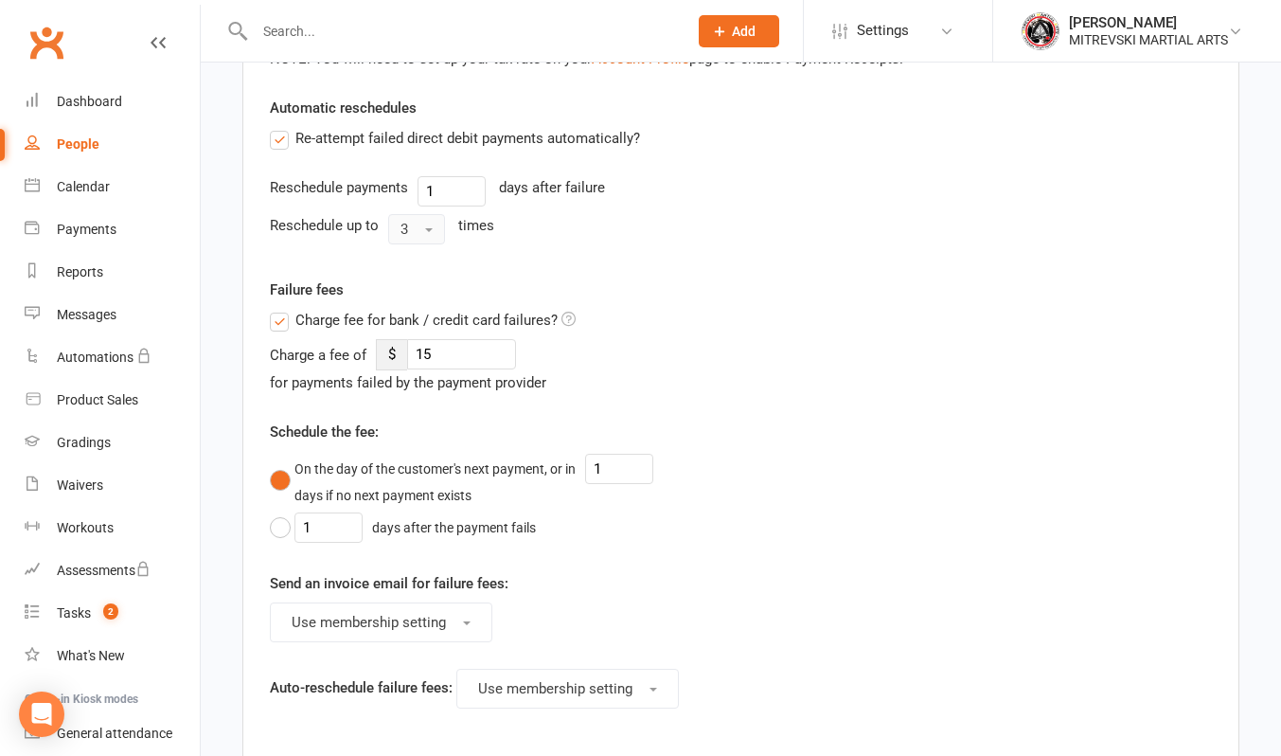
scroll to position [663, 0]
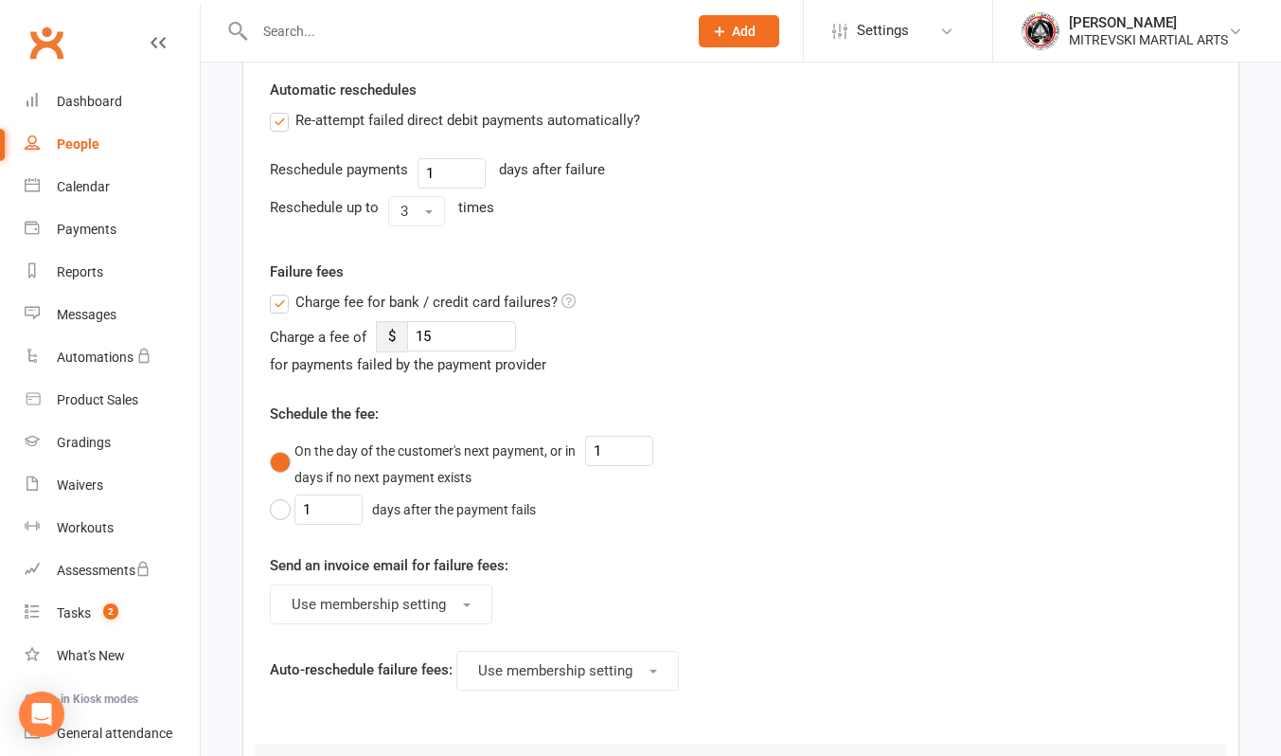
click at [282, 303] on label "Charge fee for bank / credit card failures?" at bounding box center [423, 302] width 306 height 23
click at [282, 291] on input "Charge fee for bank / credit card failures?" at bounding box center [423, 291] width 306 height 0
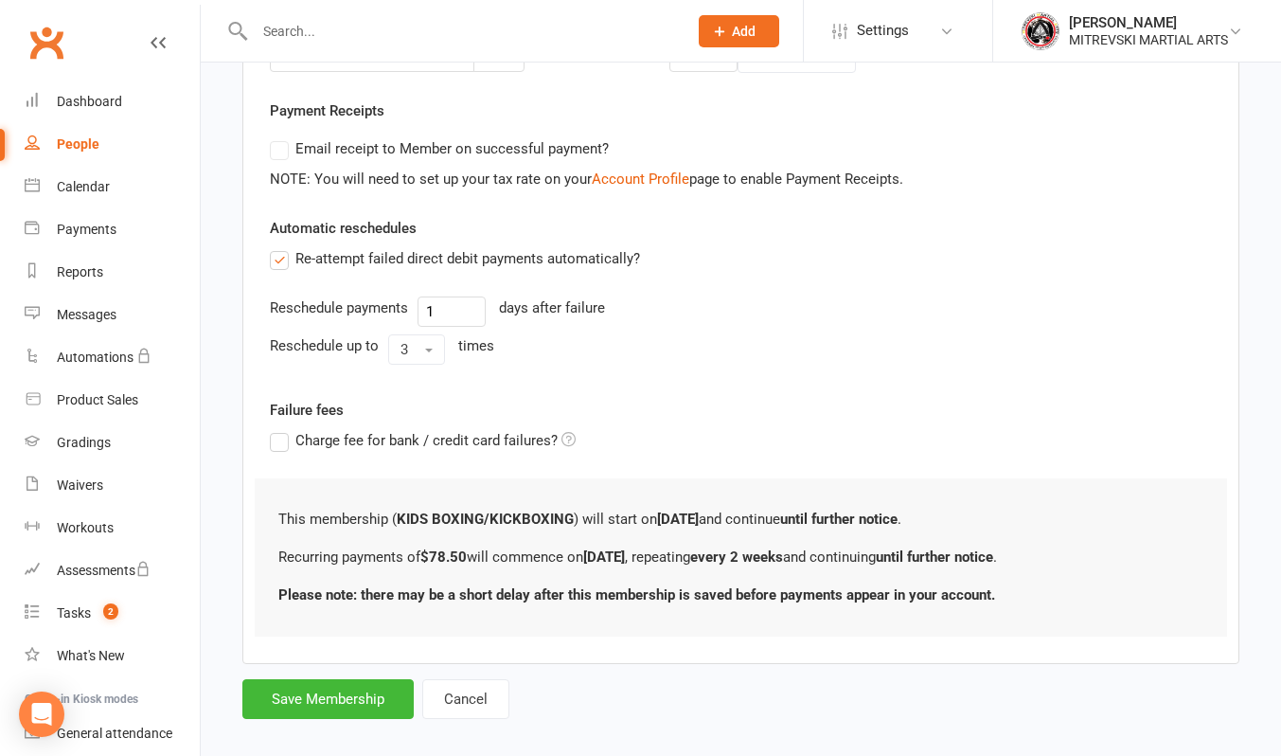
scroll to position [545, 0]
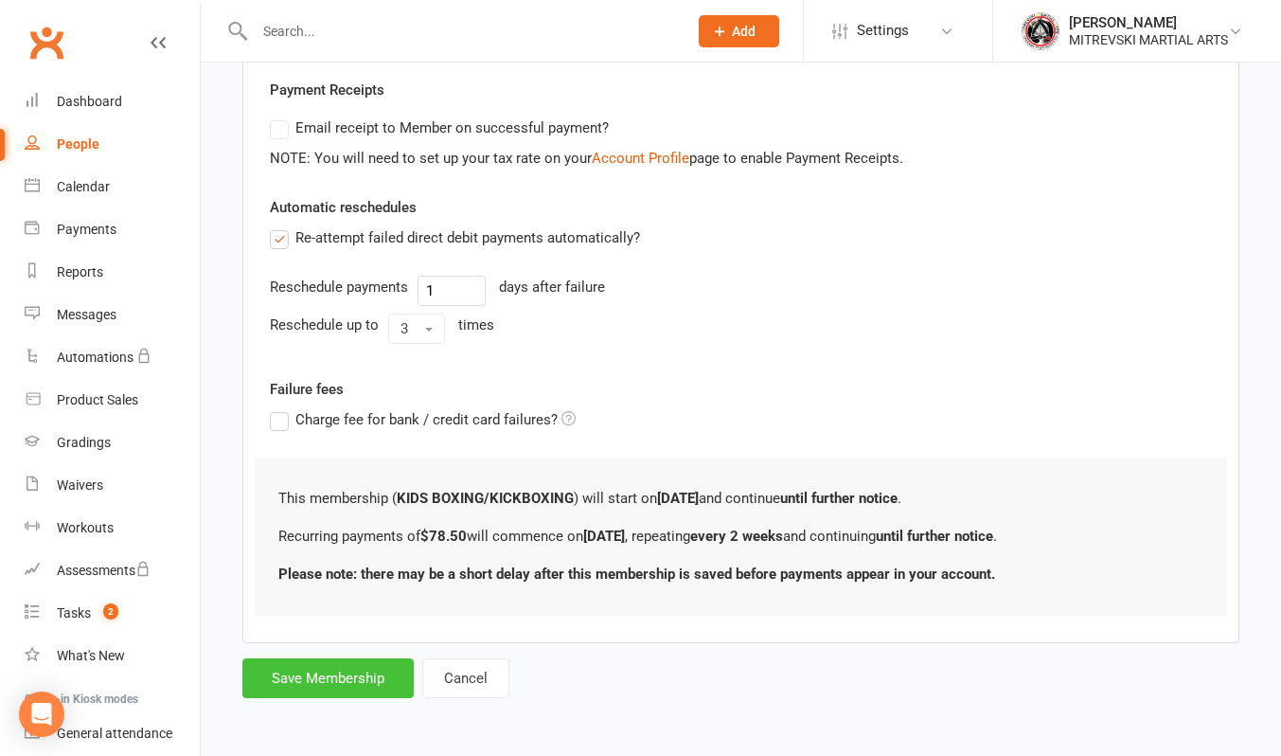
click at [328, 686] on button "Save Membership" at bounding box center [327, 678] width 171 height 40
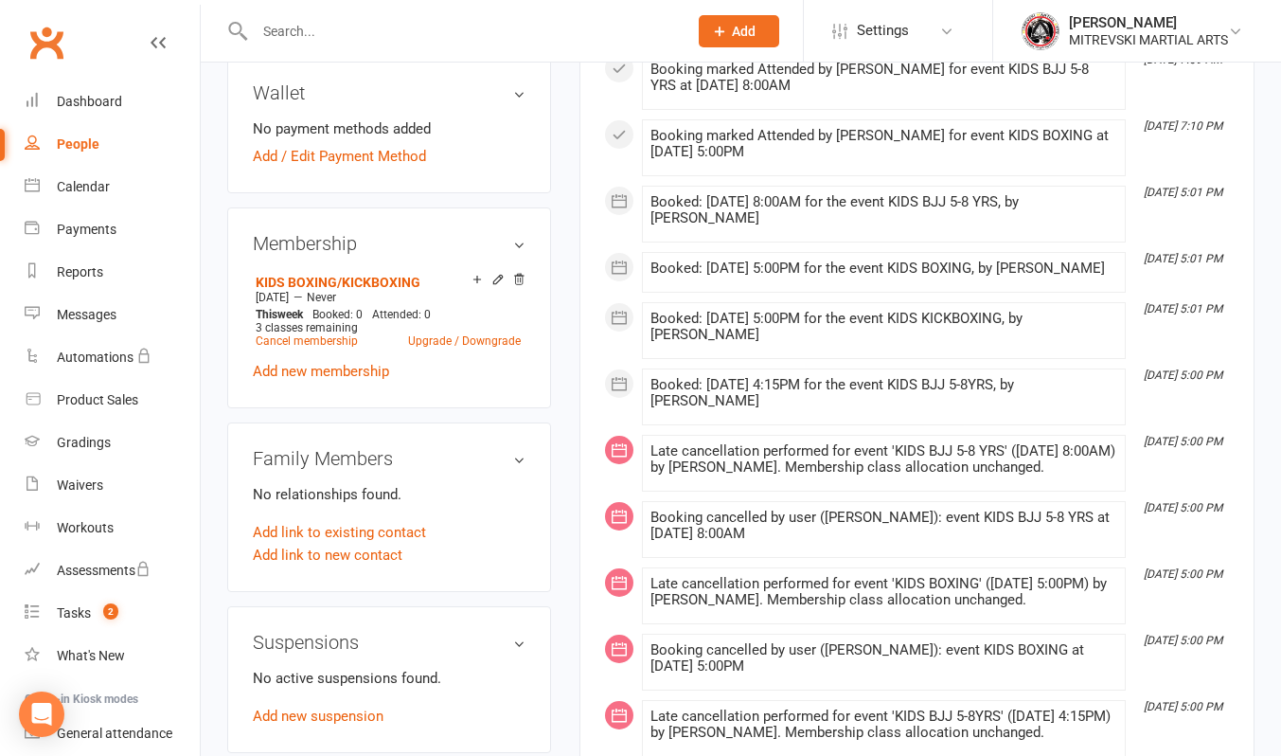
scroll to position [1042, 0]
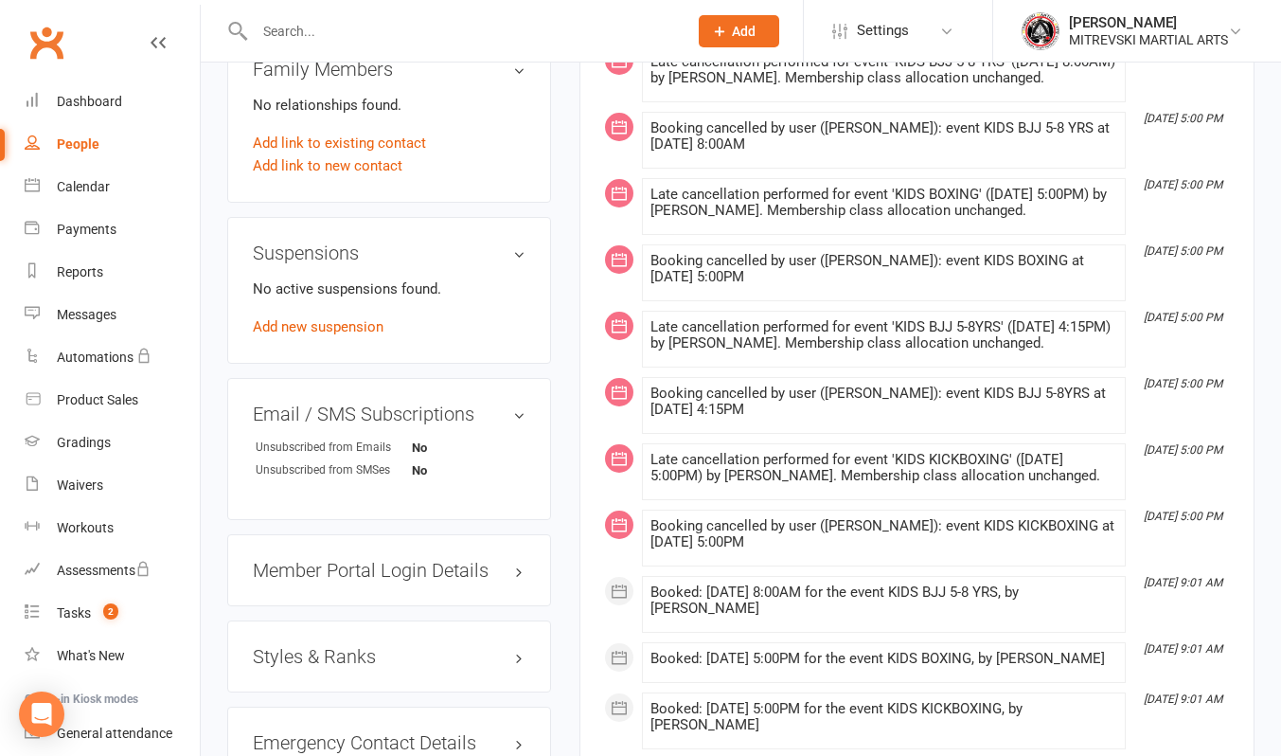
click at [419, 667] on h3 "Styles & Ranks" at bounding box center [389, 656] width 273 height 21
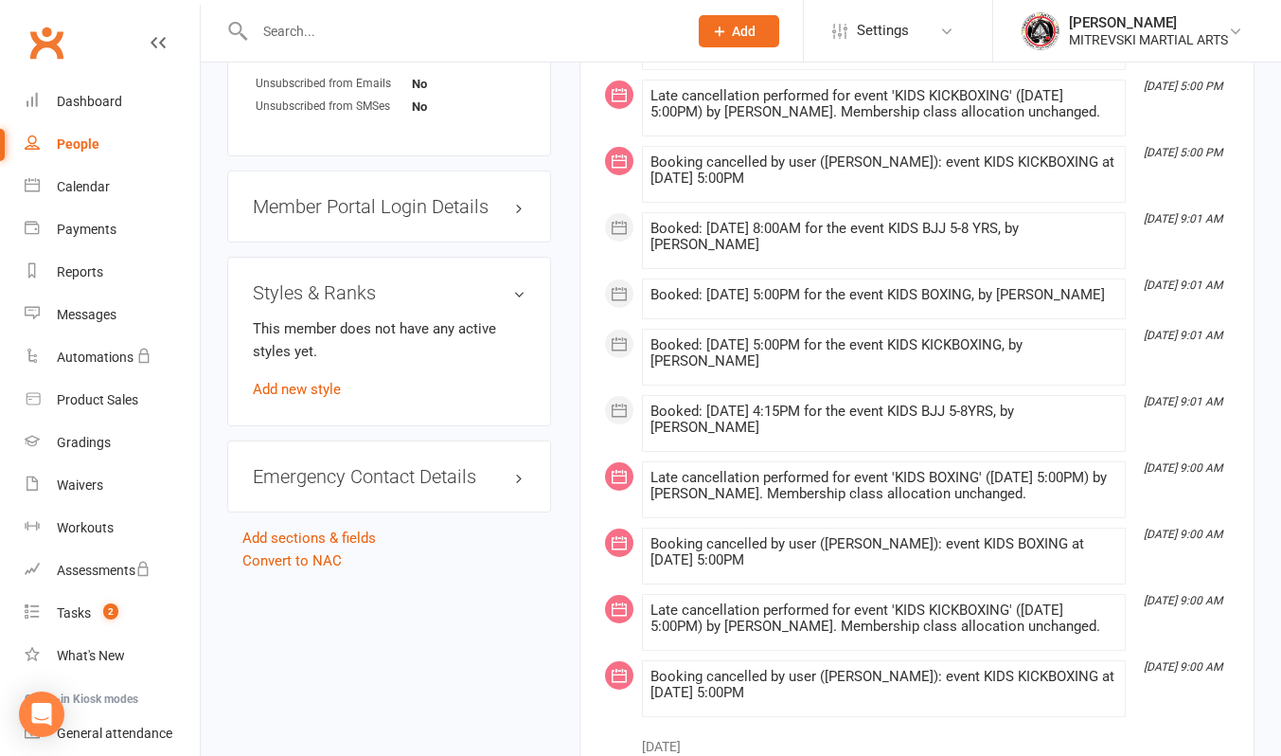
scroll to position [1420, 0]
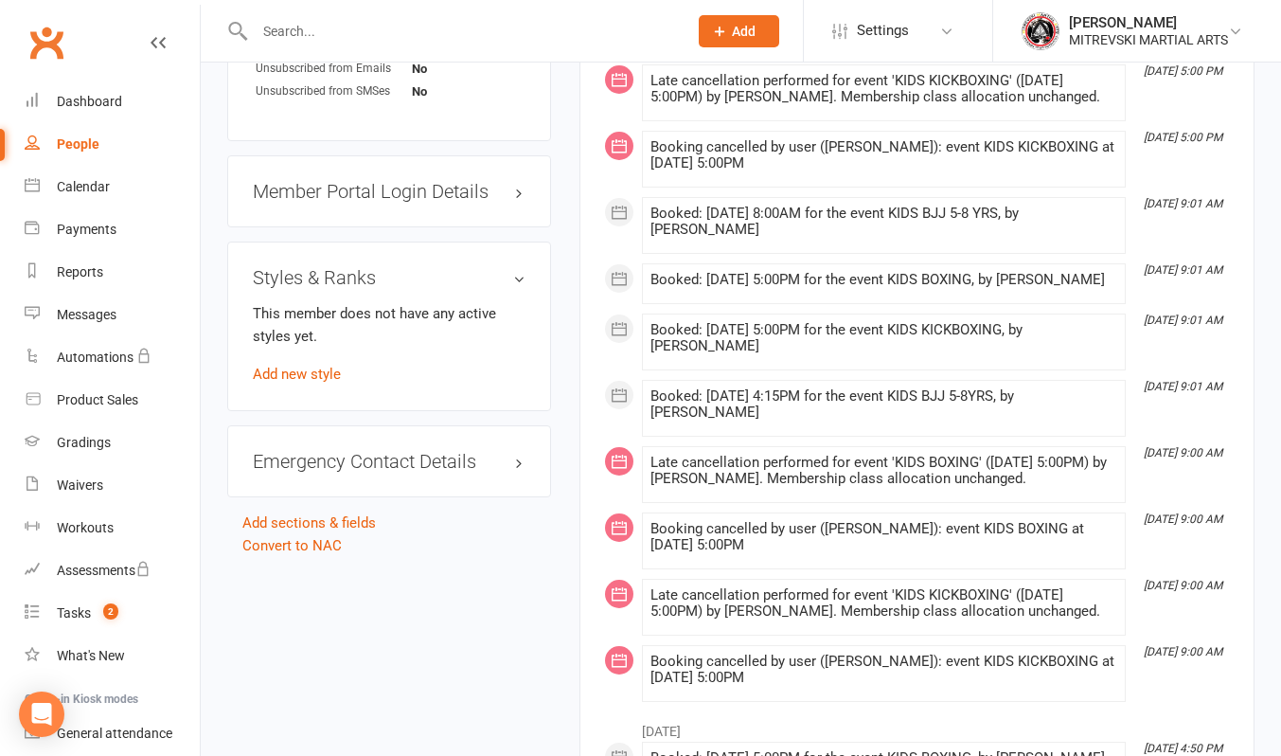
click at [399, 484] on div "Emergency Contact Details edit" at bounding box center [389, 461] width 324 height 72
click at [409, 472] on h3 "Emergency Contact Details edit" at bounding box center [389, 461] width 273 height 21
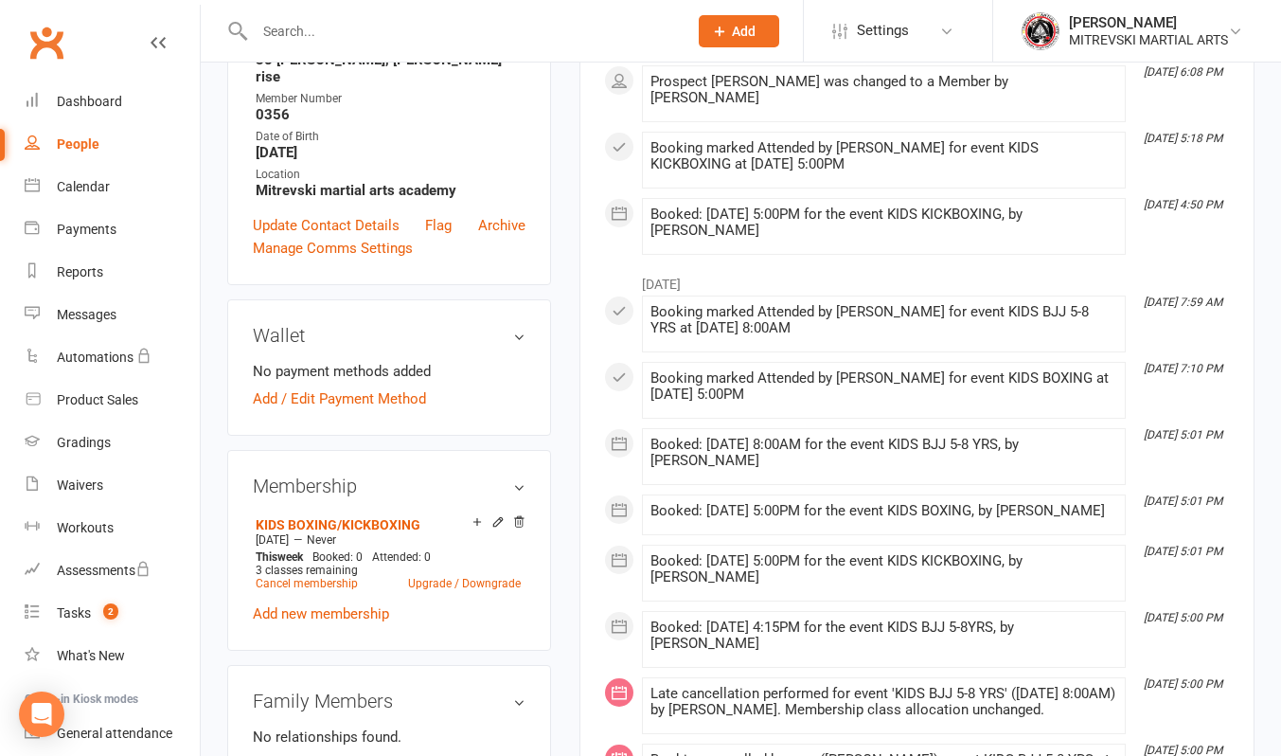
scroll to position [379, 0]
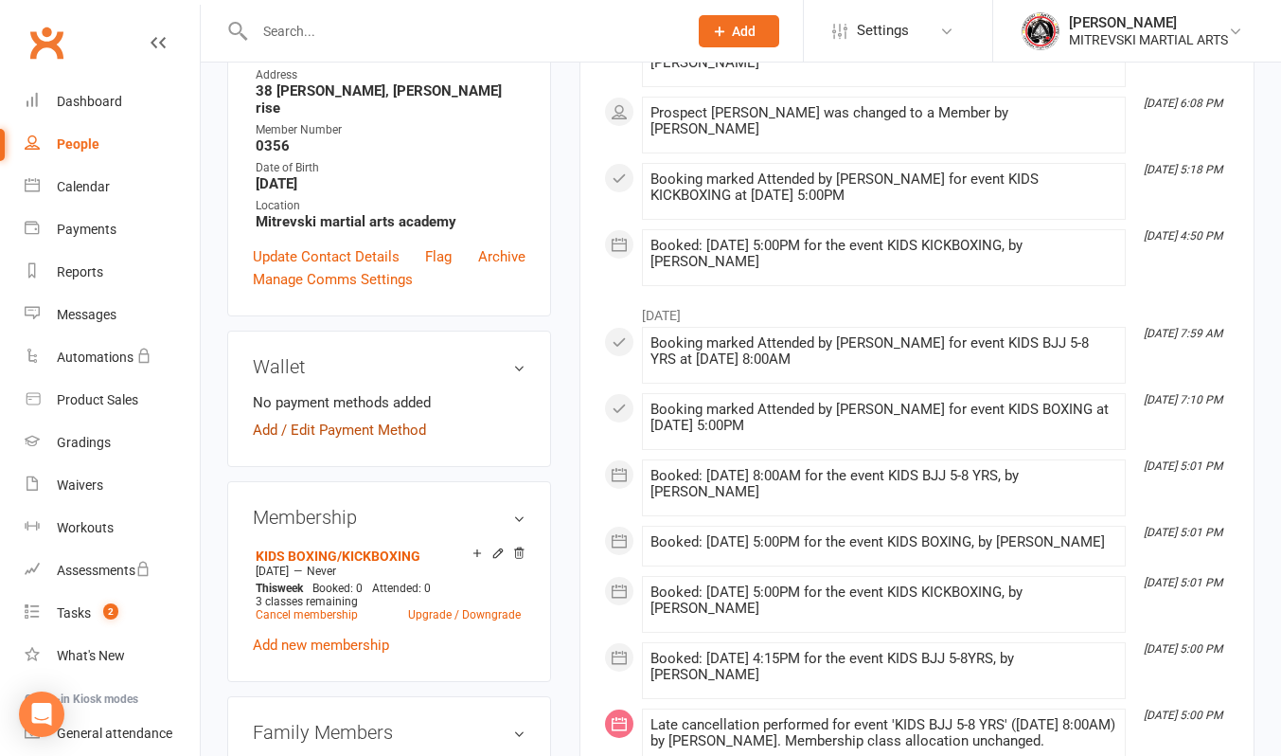
click at [370, 441] on link "Add / Edit Payment Method" at bounding box center [339, 429] width 173 height 23
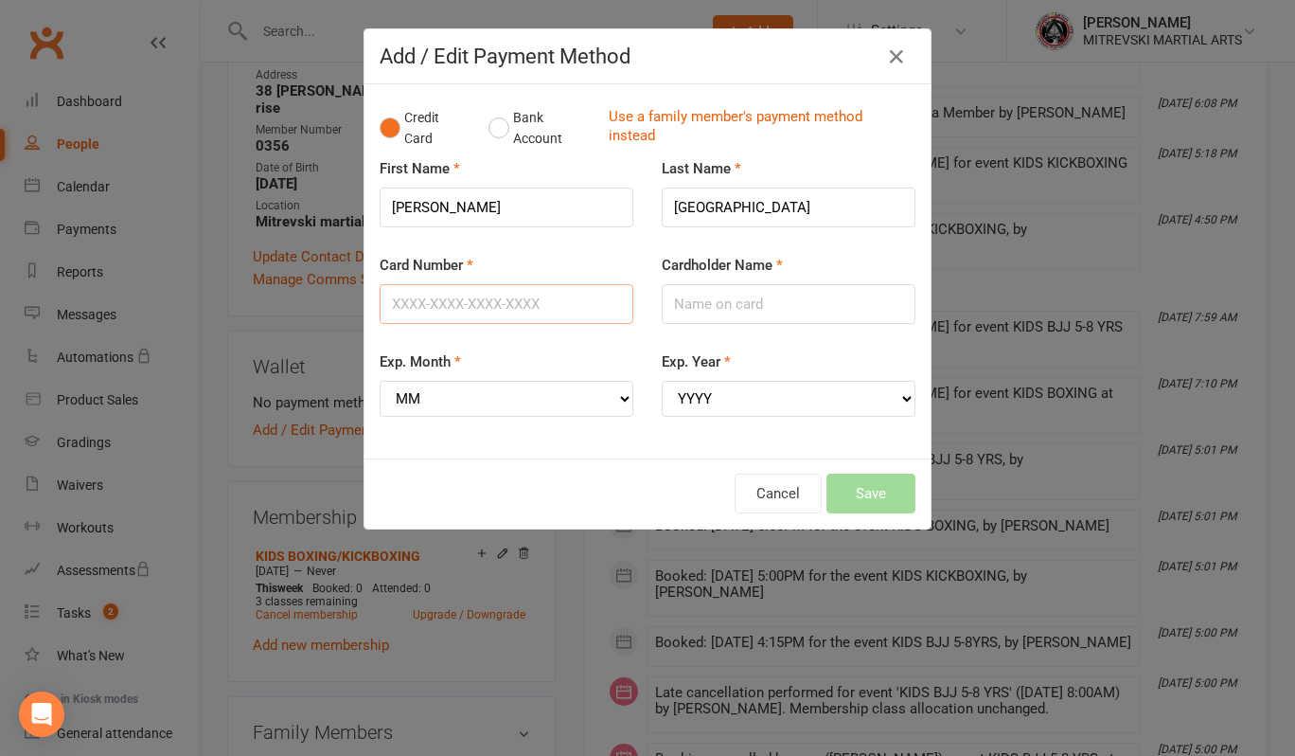
click at [519, 305] on input "Card Number" at bounding box center [507, 304] width 254 height 40
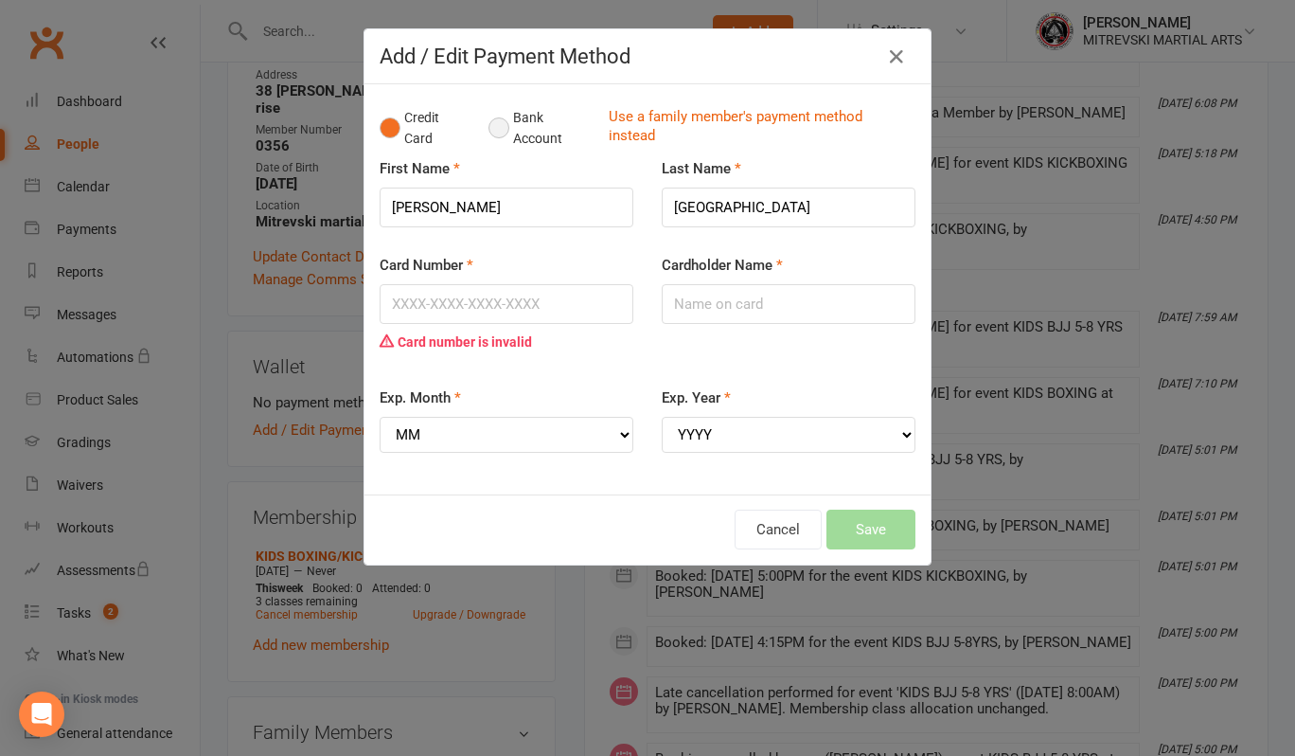
click at [503, 123] on button "Bank Account" at bounding box center [541, 128] width 105 height 58
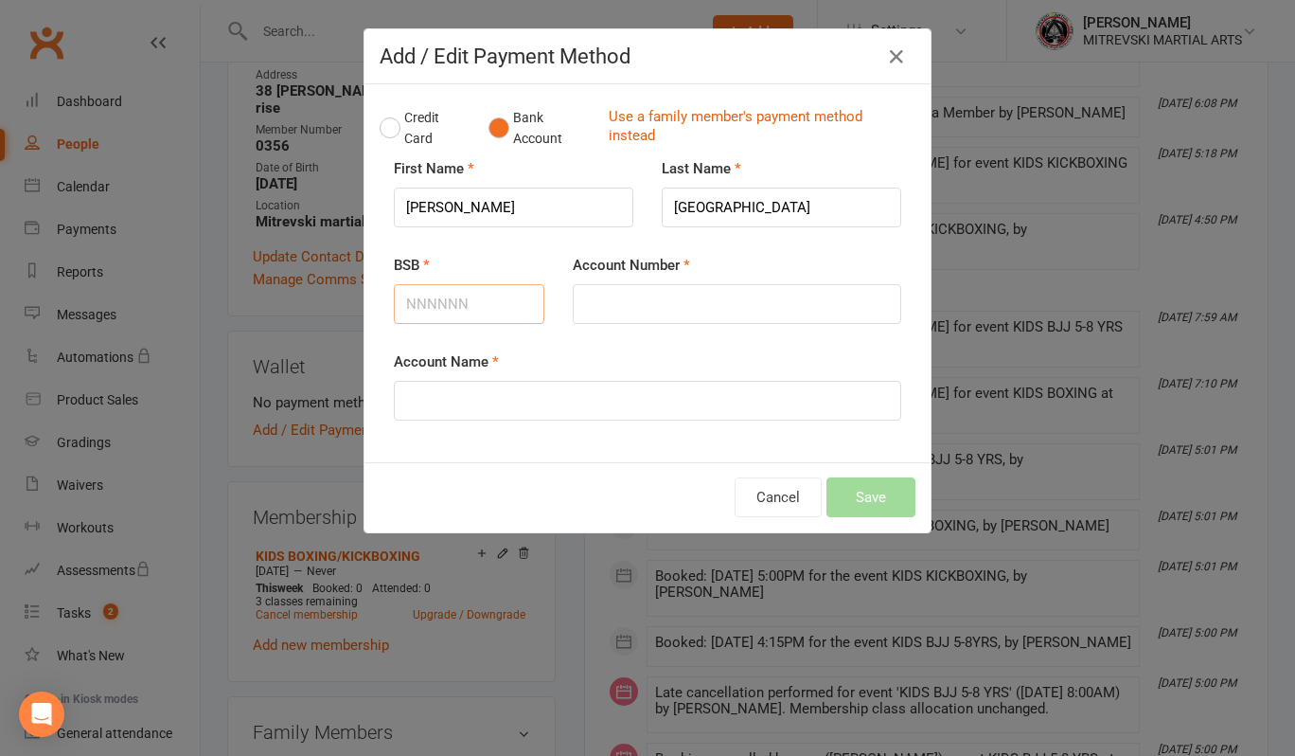
click at [495, 315] on input "BSB" at bounding box center [469, 304] width 151 height 40
type input "633000"
click at [677, 302] on input "Account Number" at bounding box center [737, 304] width 329 height 40
type input "188056378"
click at [591, 397] on input "Account Name" at bounding box center [648, 401] width 508 height 40
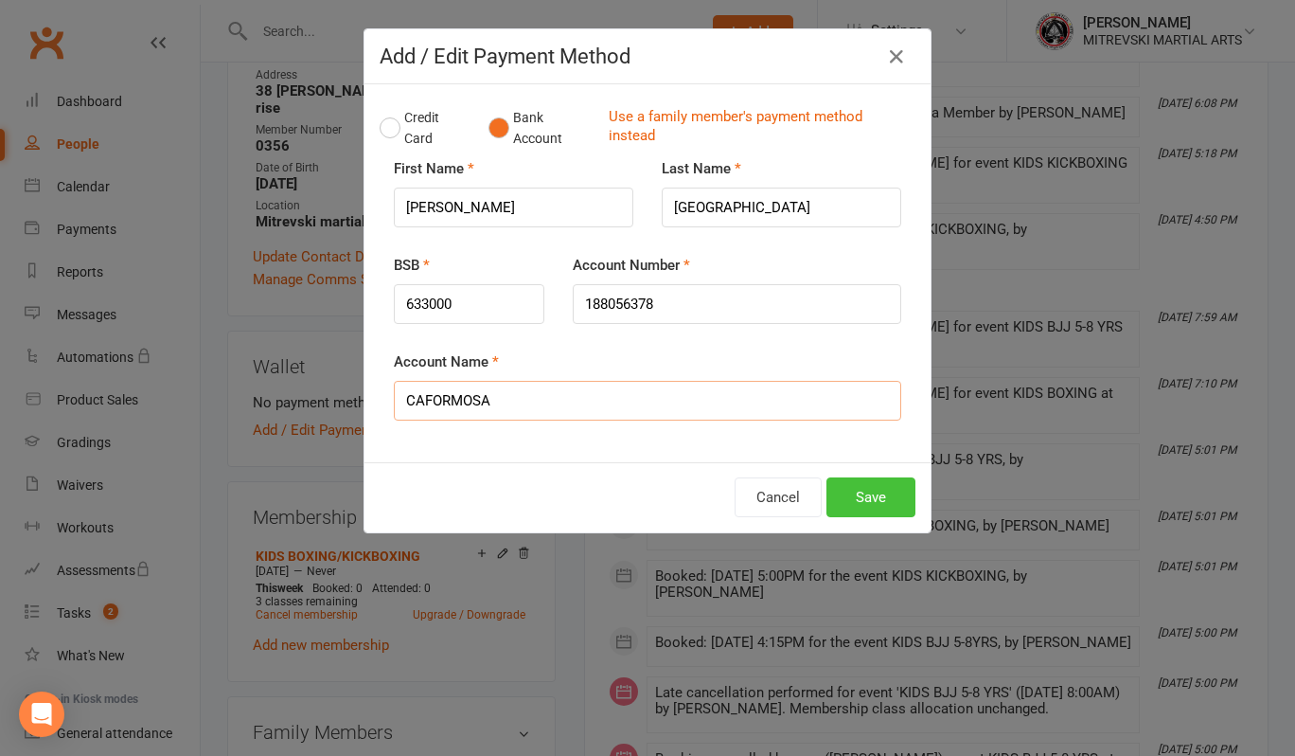
type input "CAFORMOSA"
click at [873, 499] on button "Save" at bounding box center [871, 497] width 89 height 40
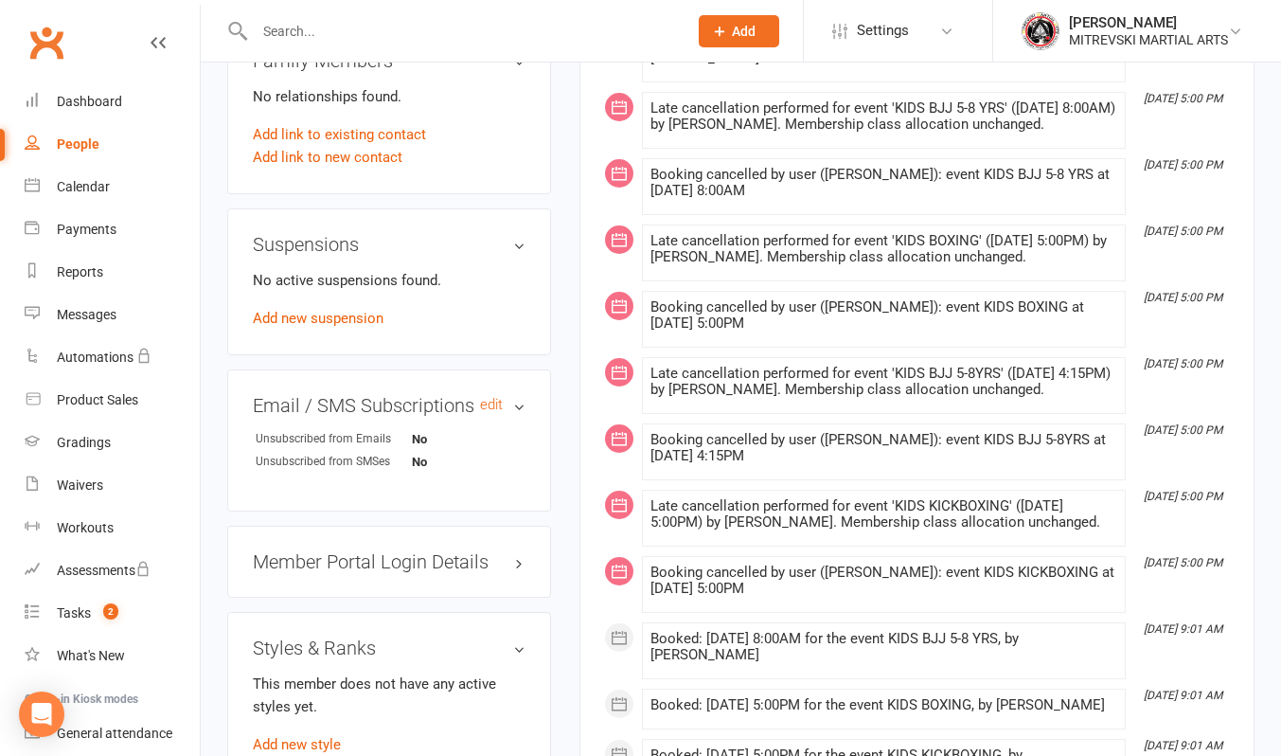
scroll to position [1326, 0]
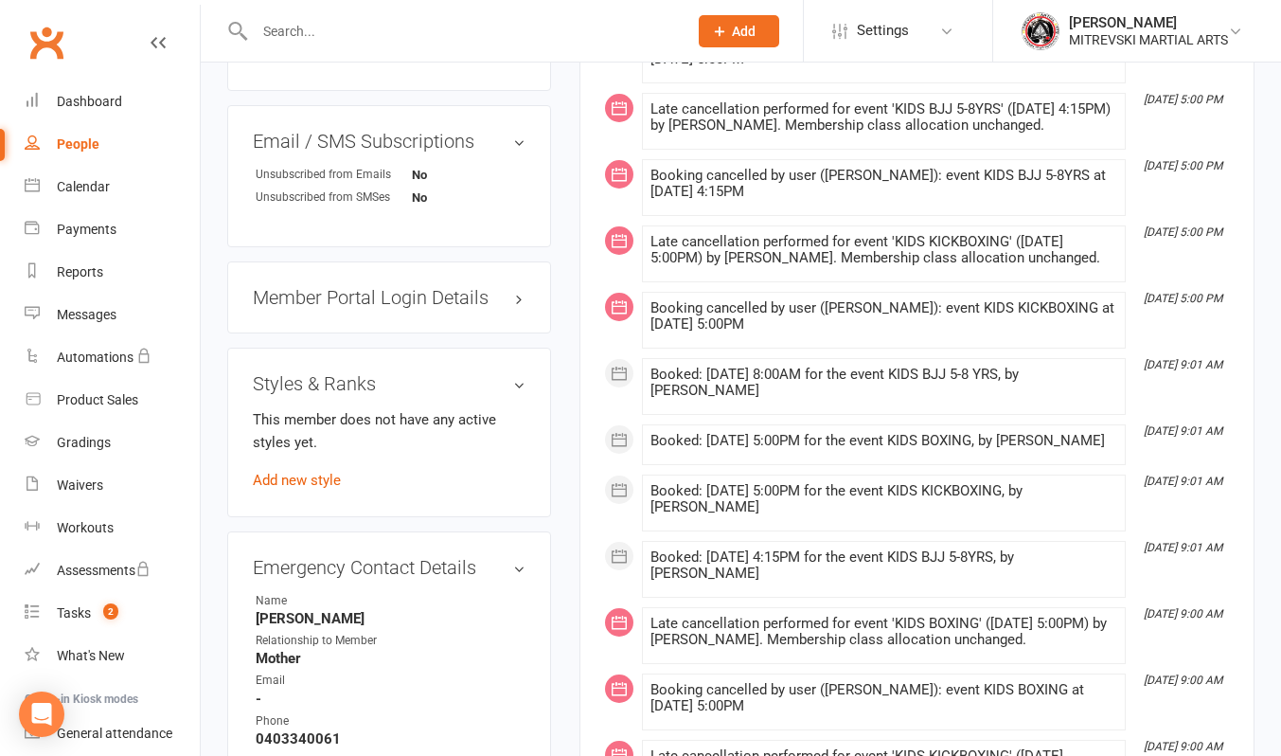
click at [380, 308] on h3 "Member Portal Login Details" at bounding box center [389, 297] width 273 height 21
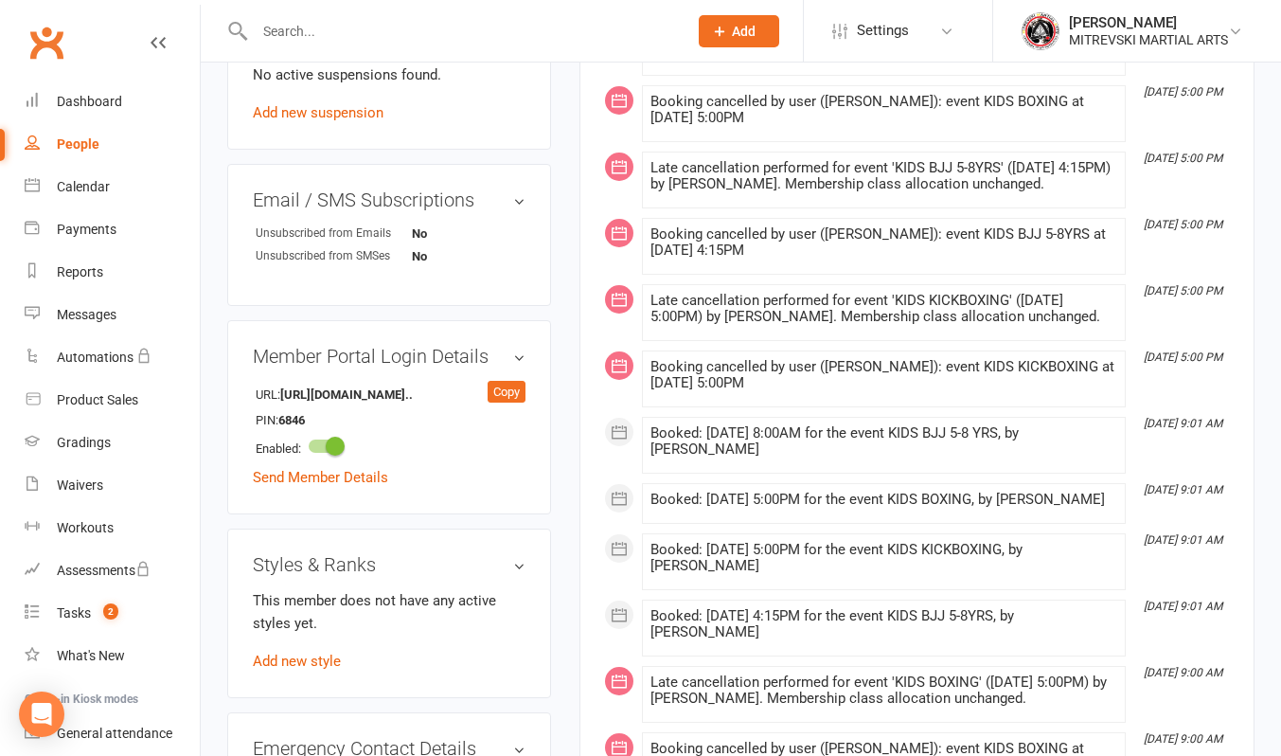
scroll to position [1264, 0]
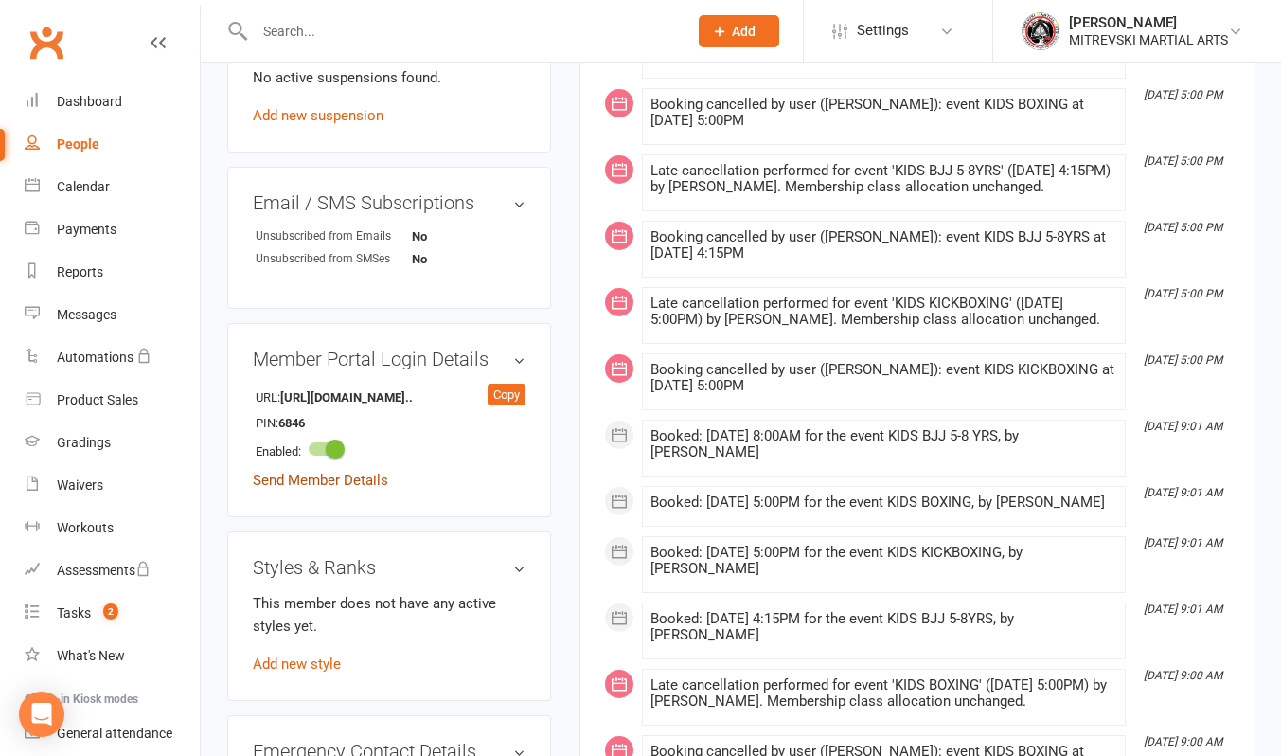
click at [349, 489] on link "Send Member Details" at bounding box center [320, 480] width 135 height 17
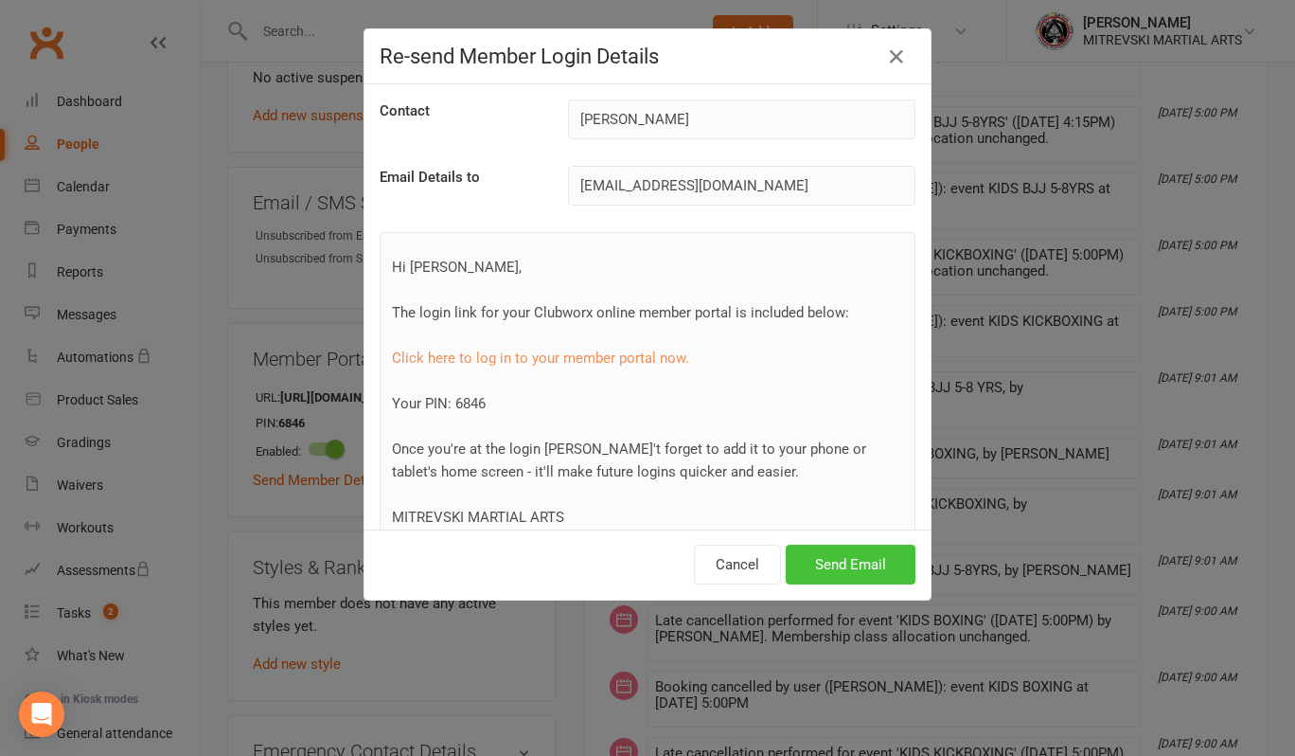
click at [842, 561] on button "Send Email" at bounding box center [851, 564] width 130 height 40
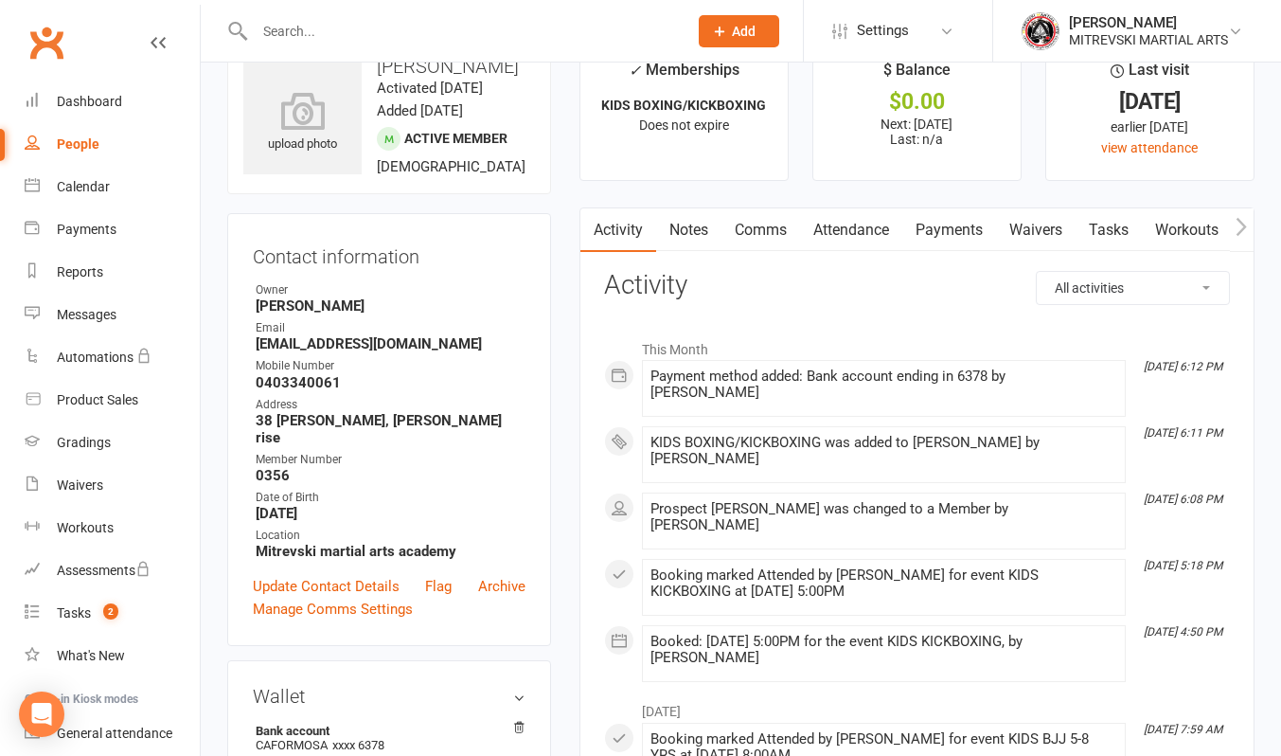
scroll to position [0, 0]
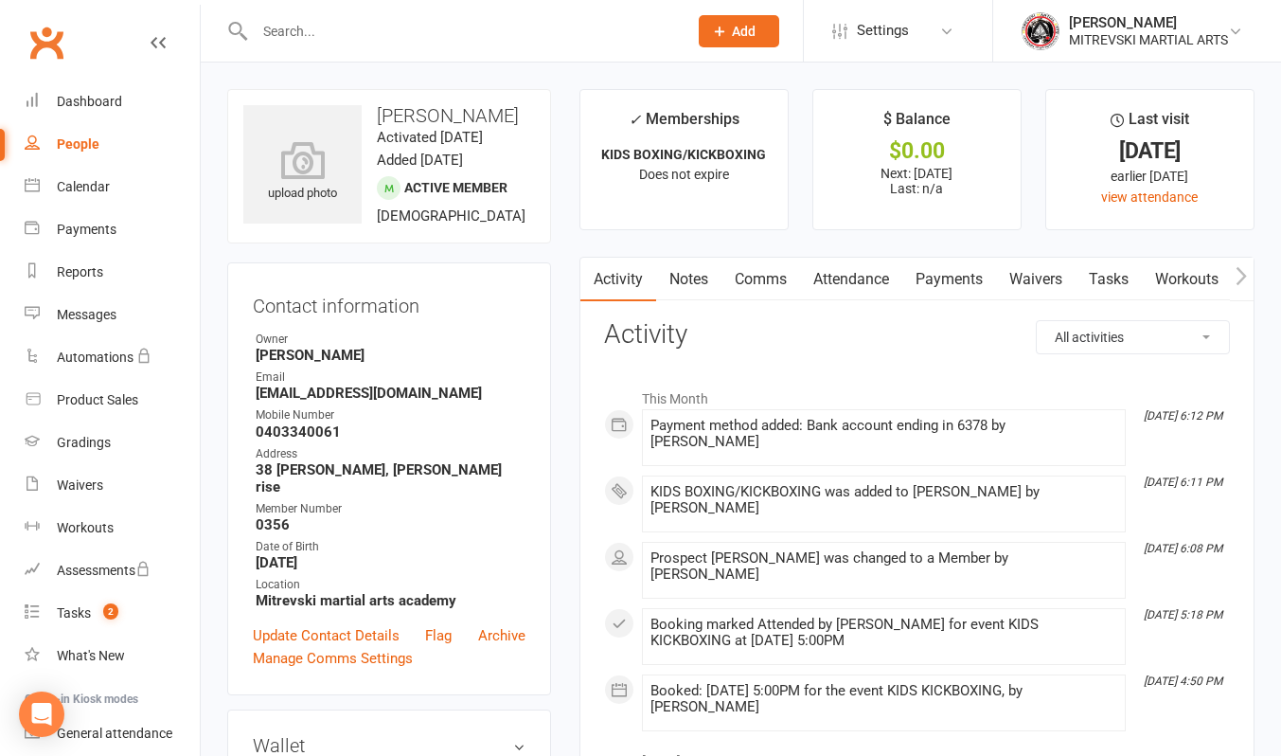
click at [751, 281] on link "Comms" at bounding box center [760, 280] width 79 height 44
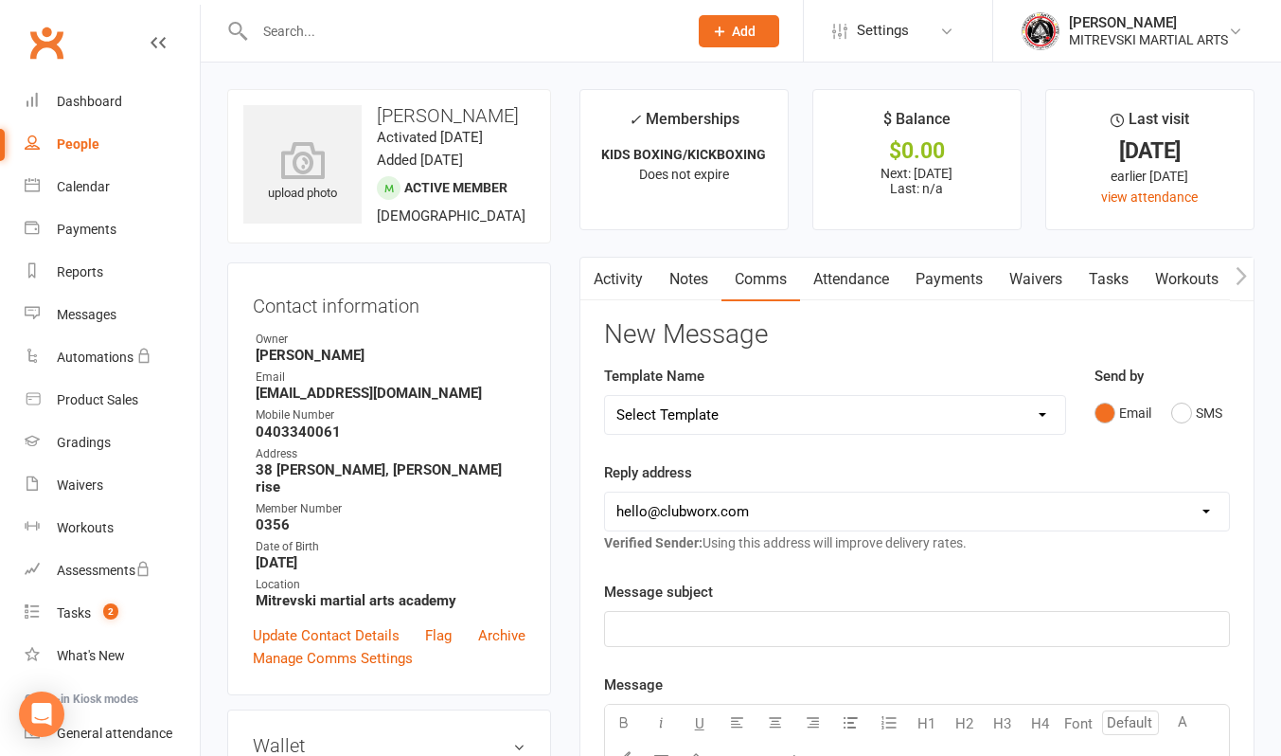
click at [953, 415] on select "Select Template [Email] Apparel Sale [Email] Cancelling classes [Email] Christm…" at bounding box center [835, 415] width 460 height 38
drag, startPoint x: 257, startPoint y: 418, endPoint x: 369, endPoint y: 419, distance: 112.7
click at [369, 401] on strong "[EMAIL_ADDRESS][DOMAIN_NAME]" at bounding box center [391, 392] width 270 height 17
copy strong "[EMAIL_ADDRESS][DOMAIN_NAME]"
click at [107, 107] on div "Dashboard" at bounding box center [89, 101] width 65 height 15
